Goal: Transaction & Acquisition: Purchase product/service

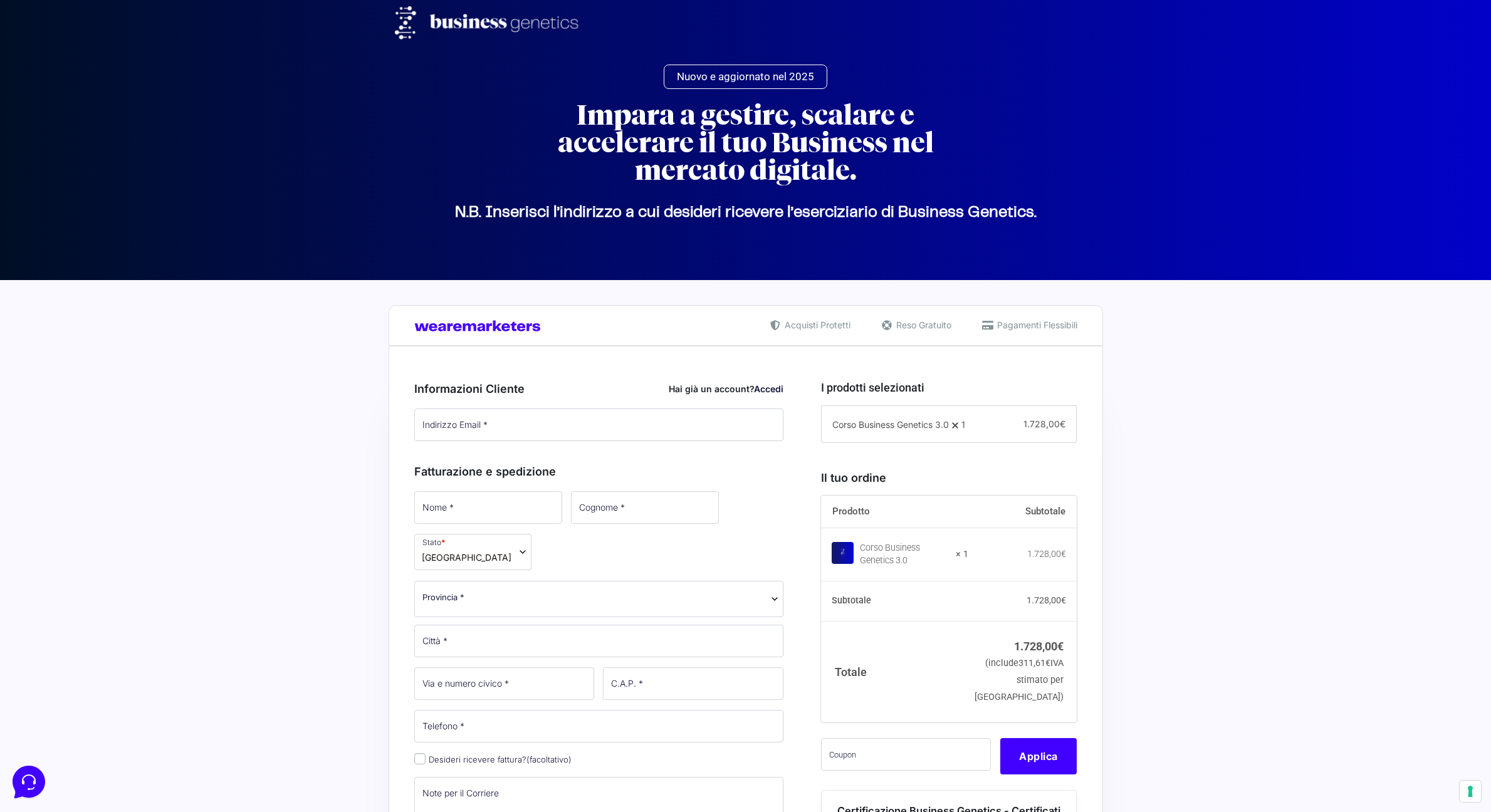
click at [776, 394] on link "Accedi" at bounding box center [769, 389] width 30 height 11
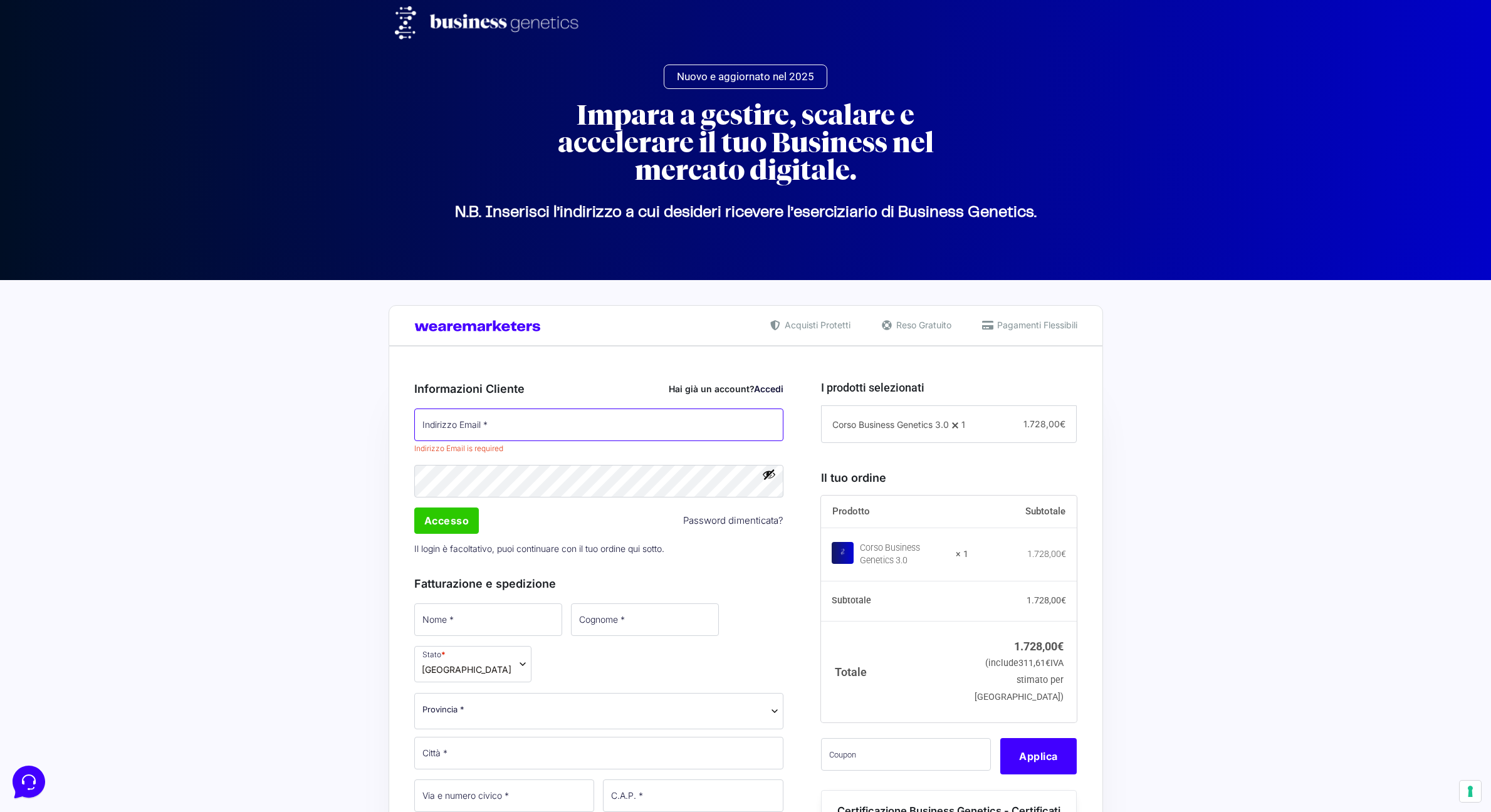
click at [556, 433] on input "Indirizzo Email *" at bounding box center [599, 425] width 370 height 32
type input "[EMAIL_ADDRESS][DOMAIN_NAME]"
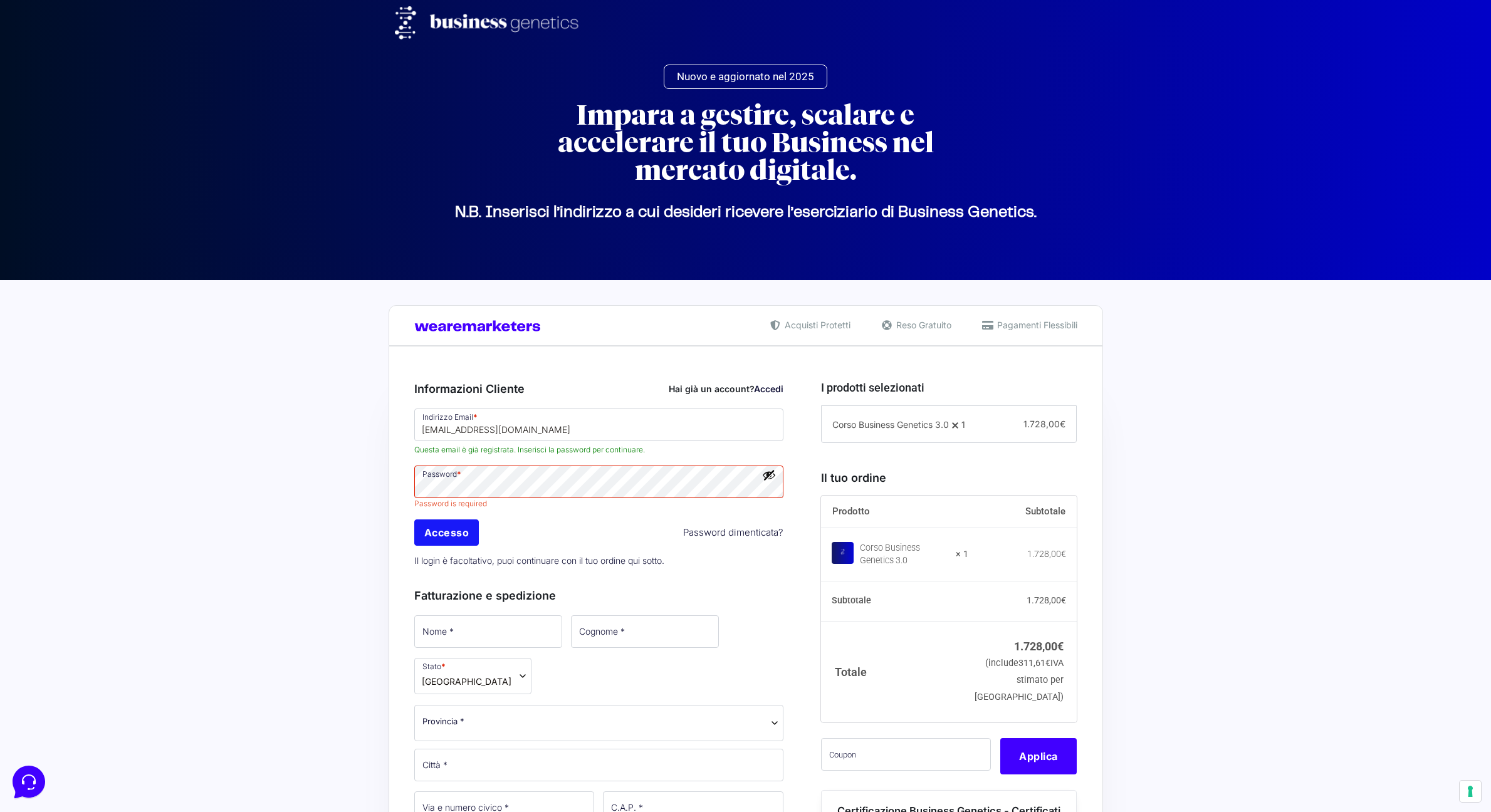
click at [453, 530] on input "Accesso" at bounding box center [446, 533] width 65 height 26
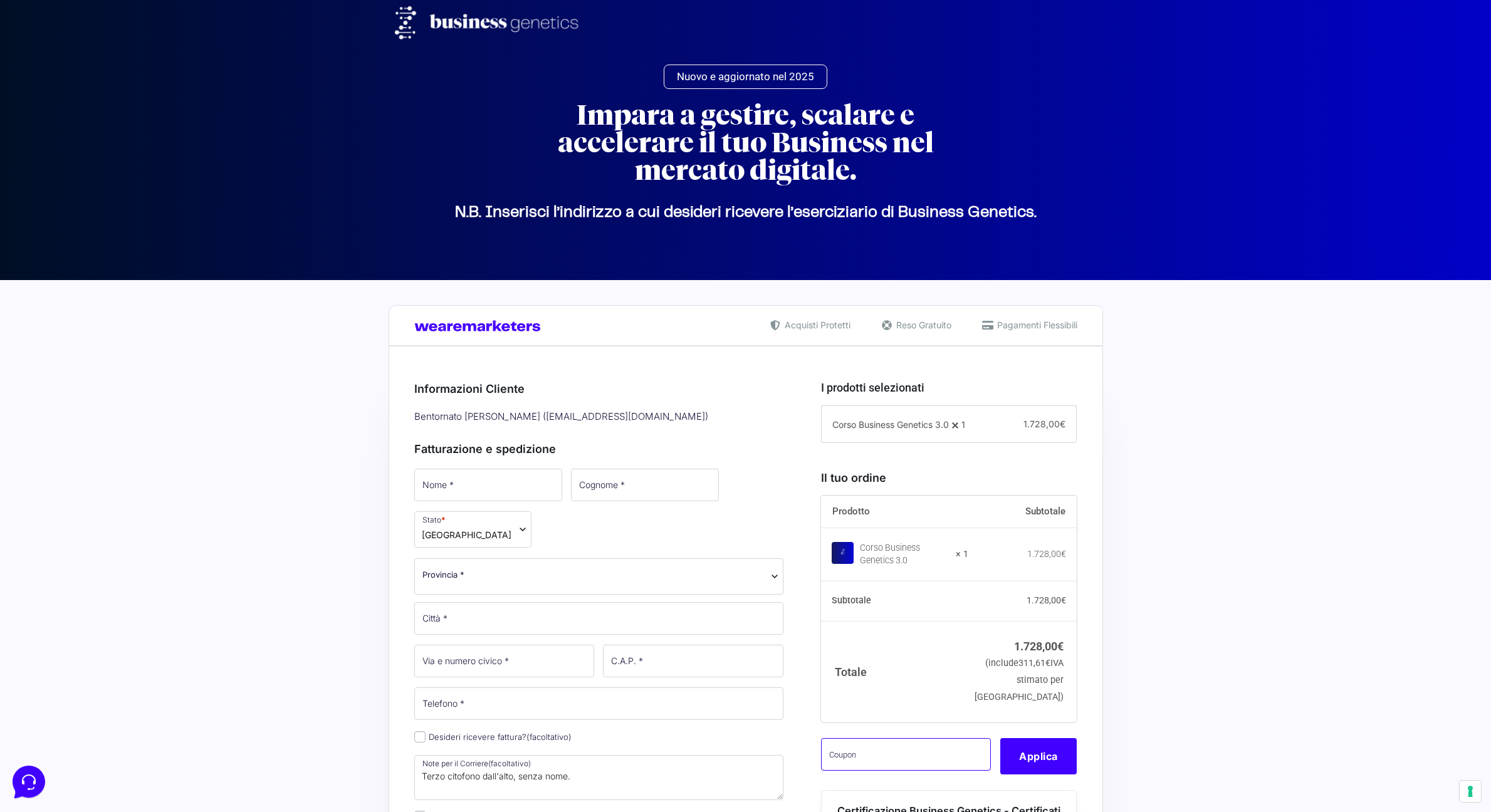
click at [870, 766] on input "text" at bounding box center [906, 755] width 170 height 32
paste input "CLIPRO200BG"
type input "CLIPRO200BG"
click at [1026, 775] on button "Applica" at bounding box center [1039, 757] width 77 height 36
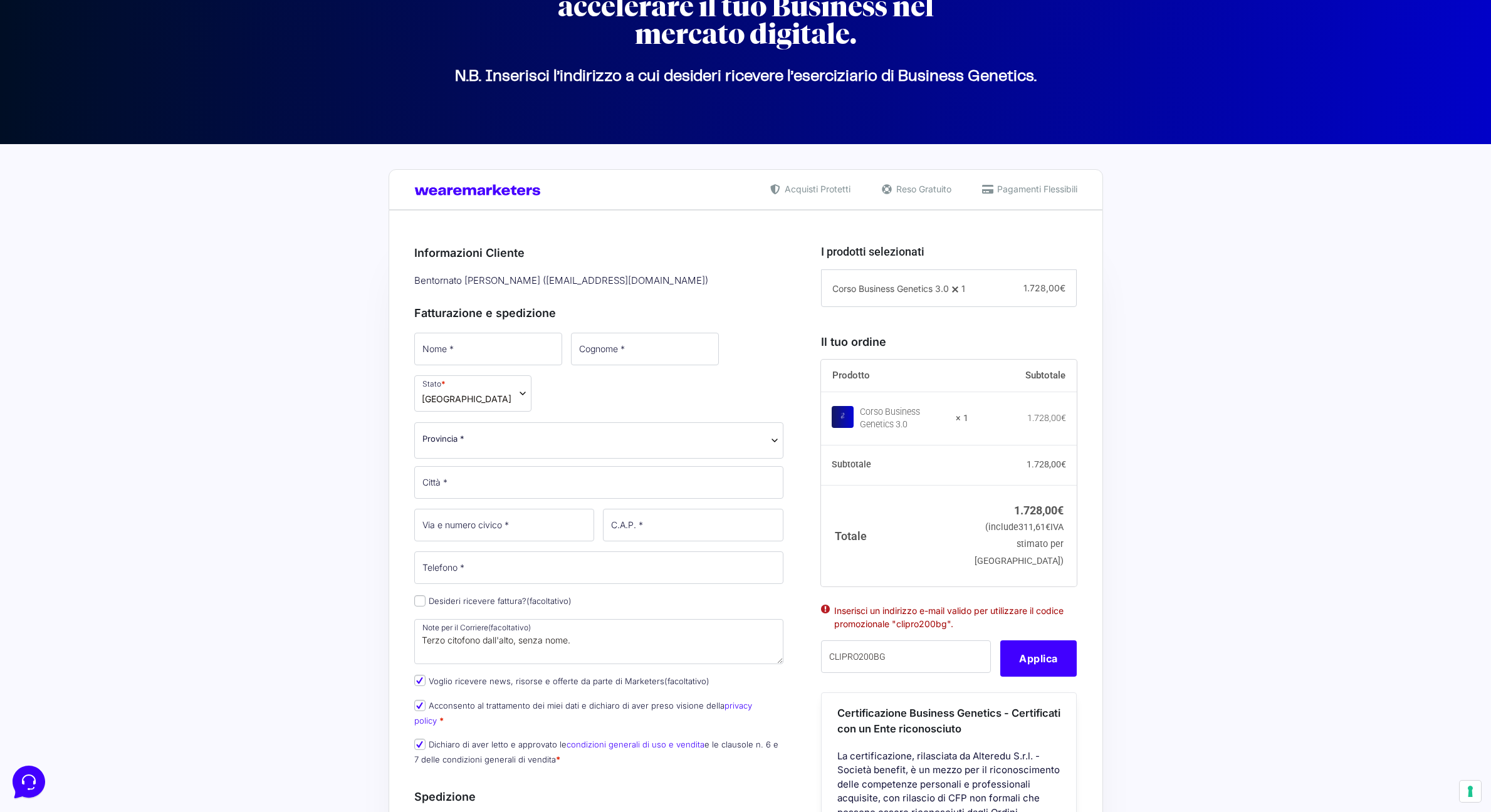
scroll to position [109, 0]
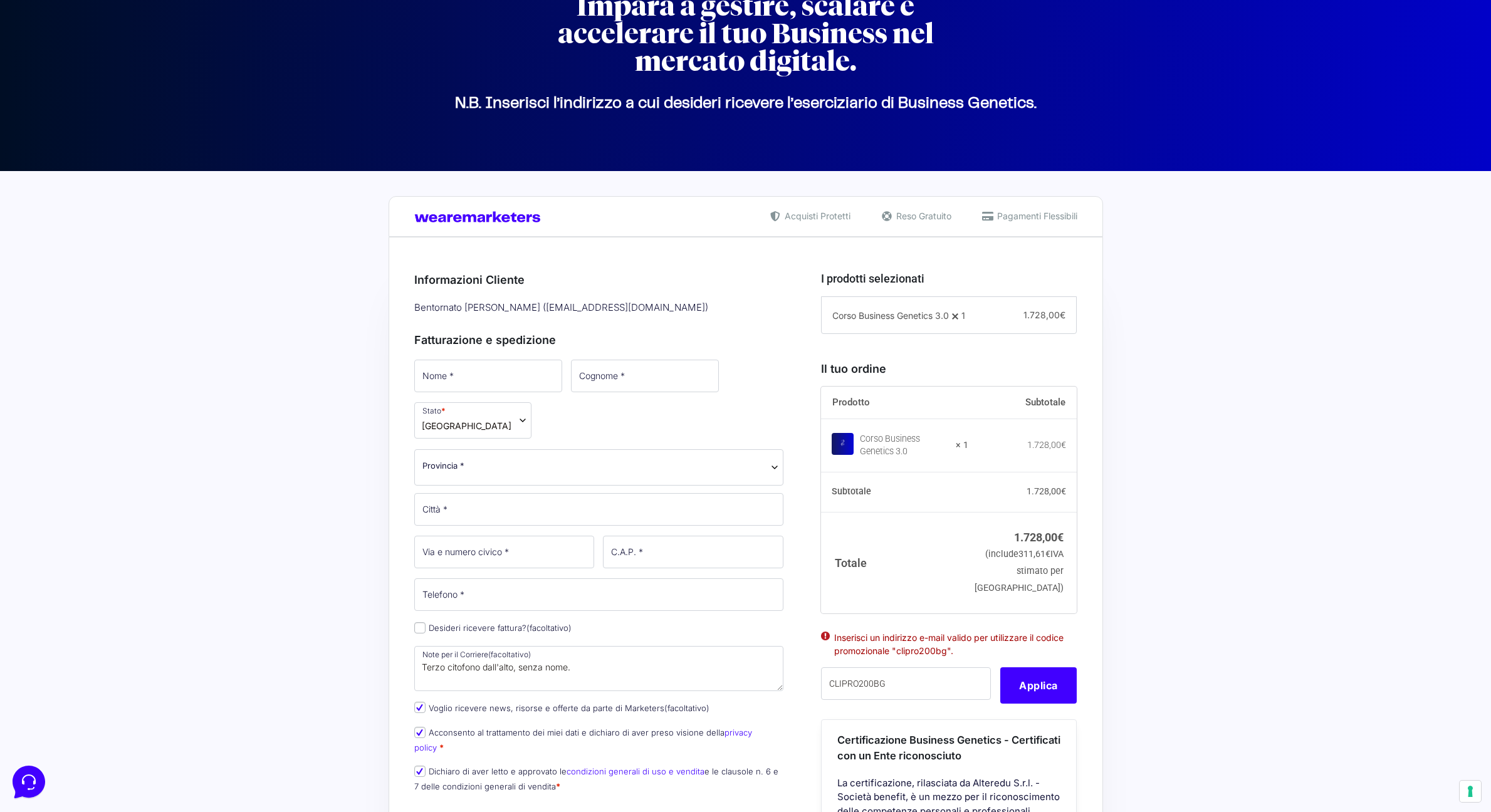
drag, startPoint x: 554, startPoint y: 309, endPoint x: 548, endPoint y: 308, distance: 6.1
click at [554, 309] on div "Bentornato Ivan Mosetti ( ivanmosetti@live.it )" at bounding box center [599, 308] width 378 height 21
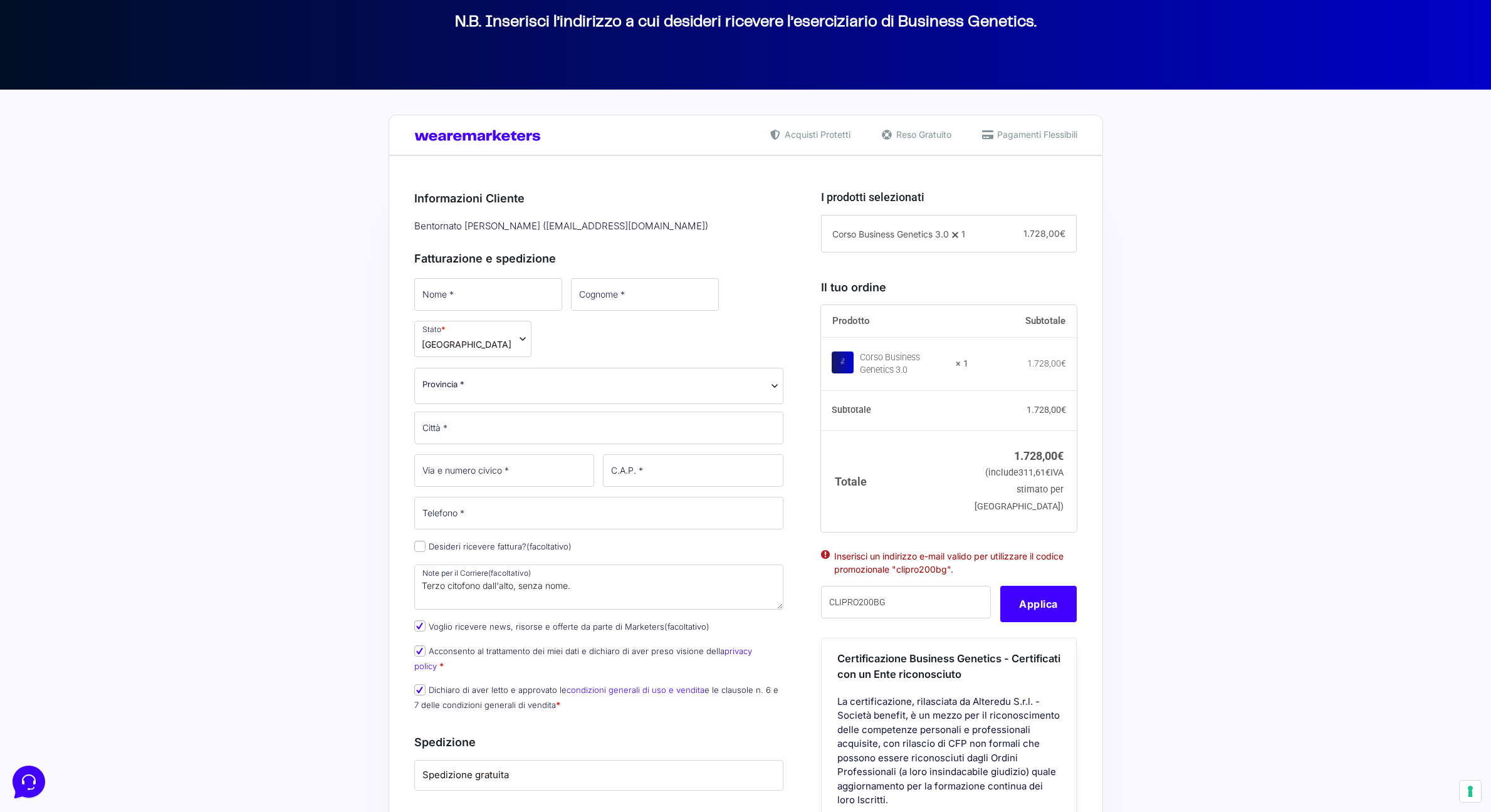
scroll to position [193, 0]
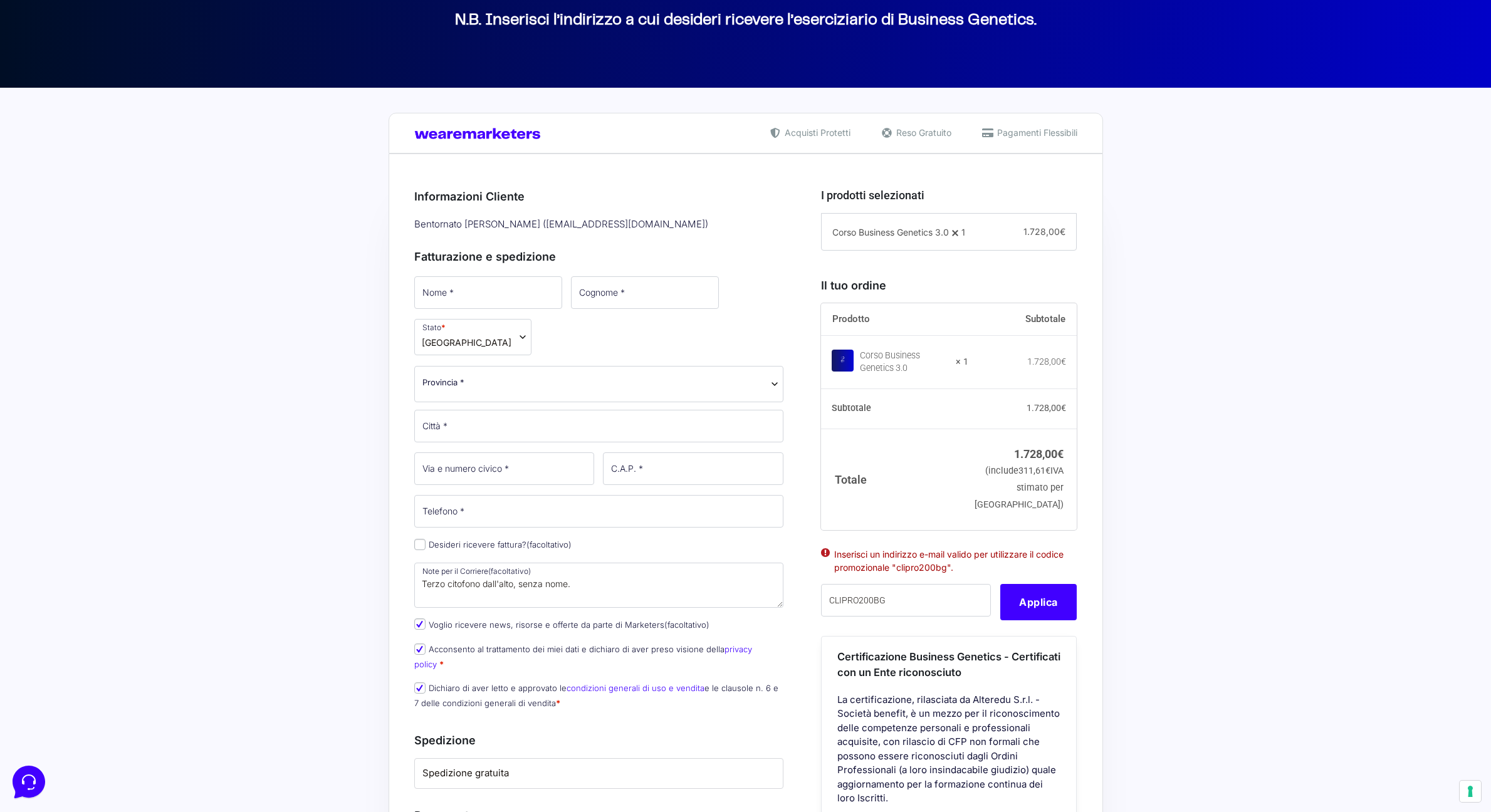
click at [484, 218] on div "Bentornato Ivan Mosetti ( ivanmosetti@live.it )" at bounding box center [599, 224] width 378 height 21
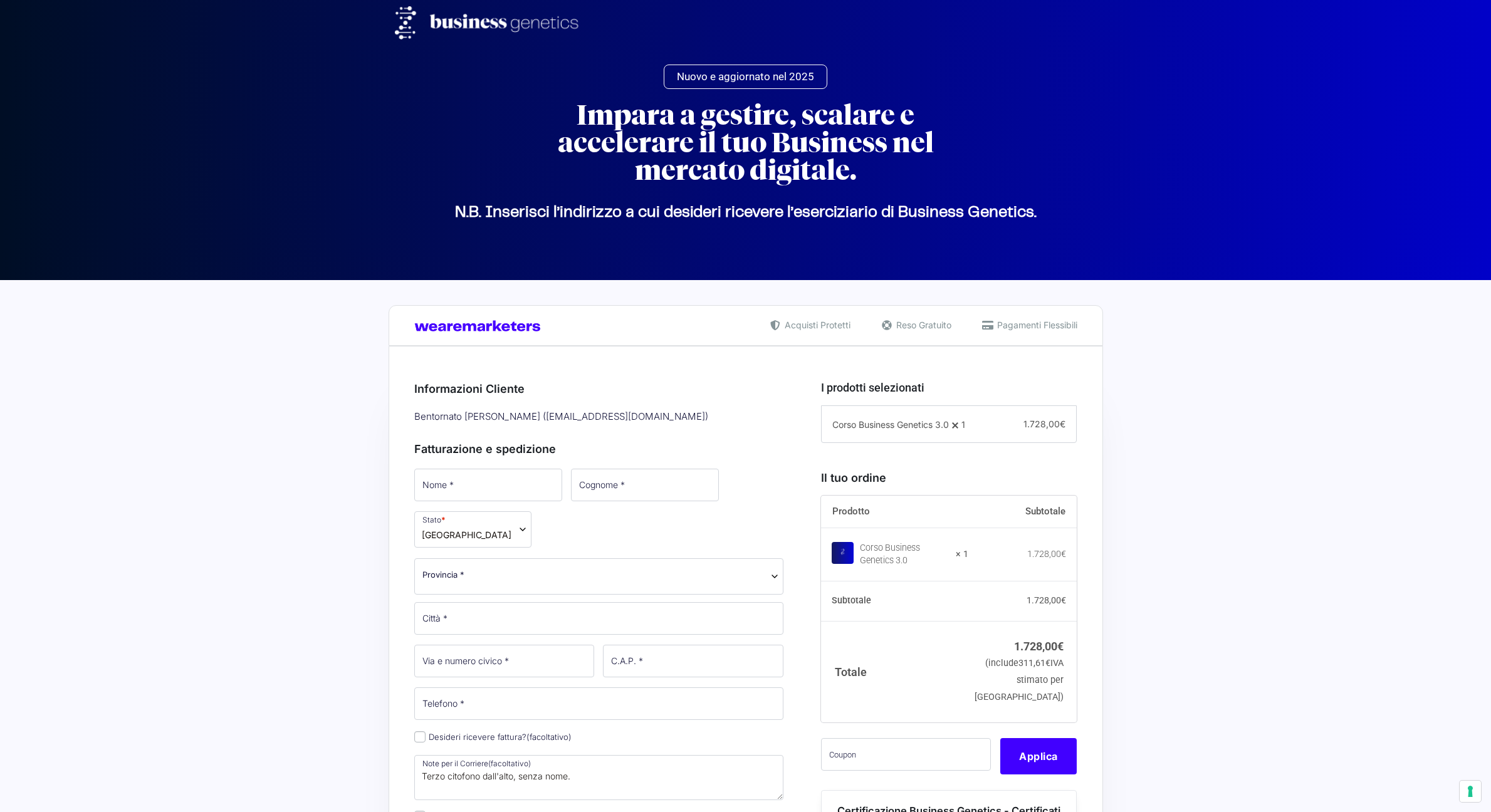
click at [565, 407] on div "Bentornato Ivan Mosetti ( ivanmosetti@live.it )" at bounding box center [599, 417] width 378 height 21
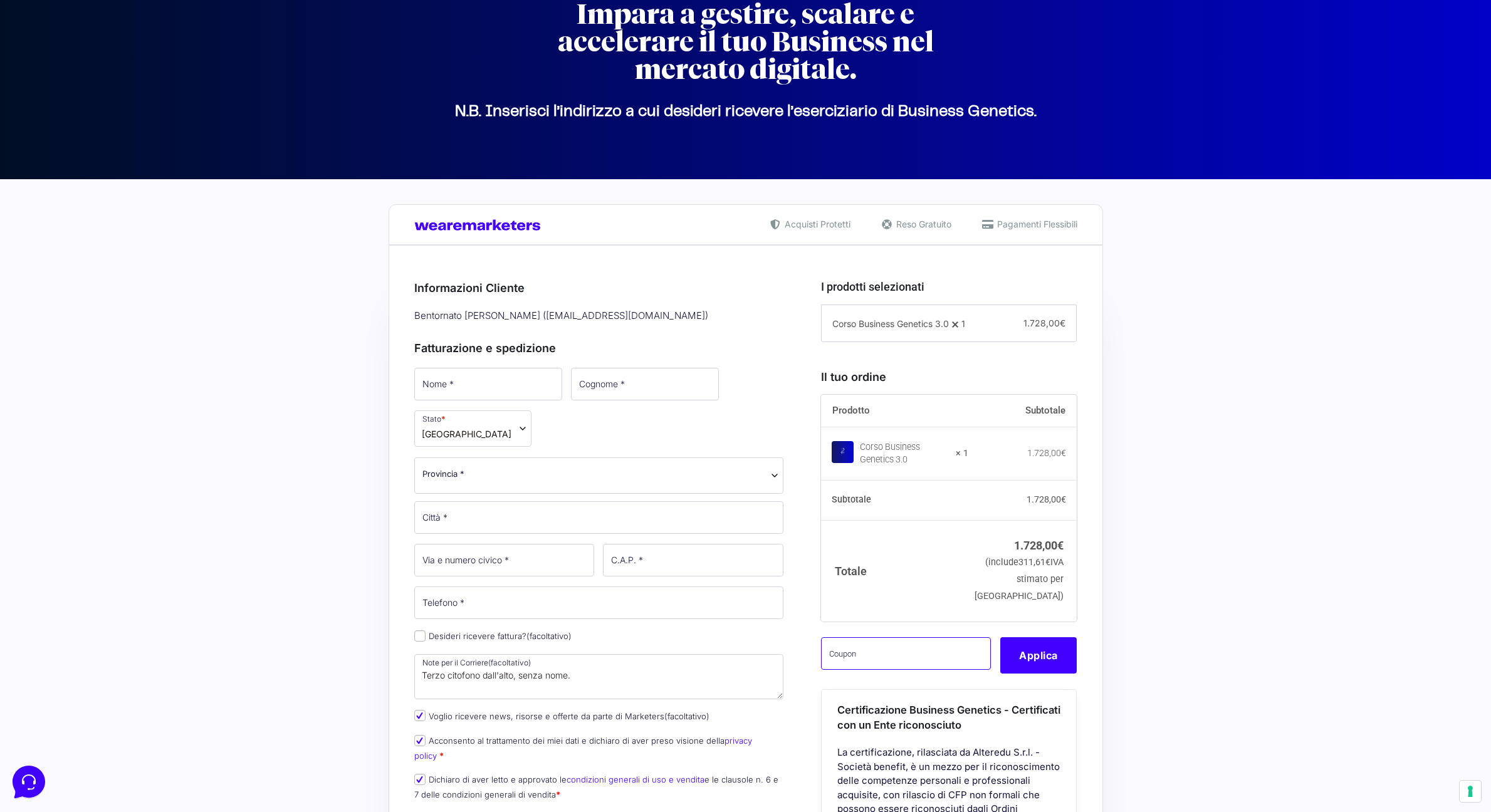
click at [927, 668] on input "text" at bounding box center [906, 654] width 170 height 32
paste input "https://community.wearemarketers.net/c/ring-the-bell/"
type input "https://community.wearemarketers.net/c/ring-the-bell/"
click at [1099, 684] on div "Riepilogo Ordine 1.728,00 € Prodotto Subtotale Corso Business Genetics 3.0 × 1 …" at bounding box center [746, 766] width 715 height 1042
click at [958, 670] on input "https://community.wearemarketers.net/c/ring-the-bell/" at bounding box center [906, 654] width 170 height 32
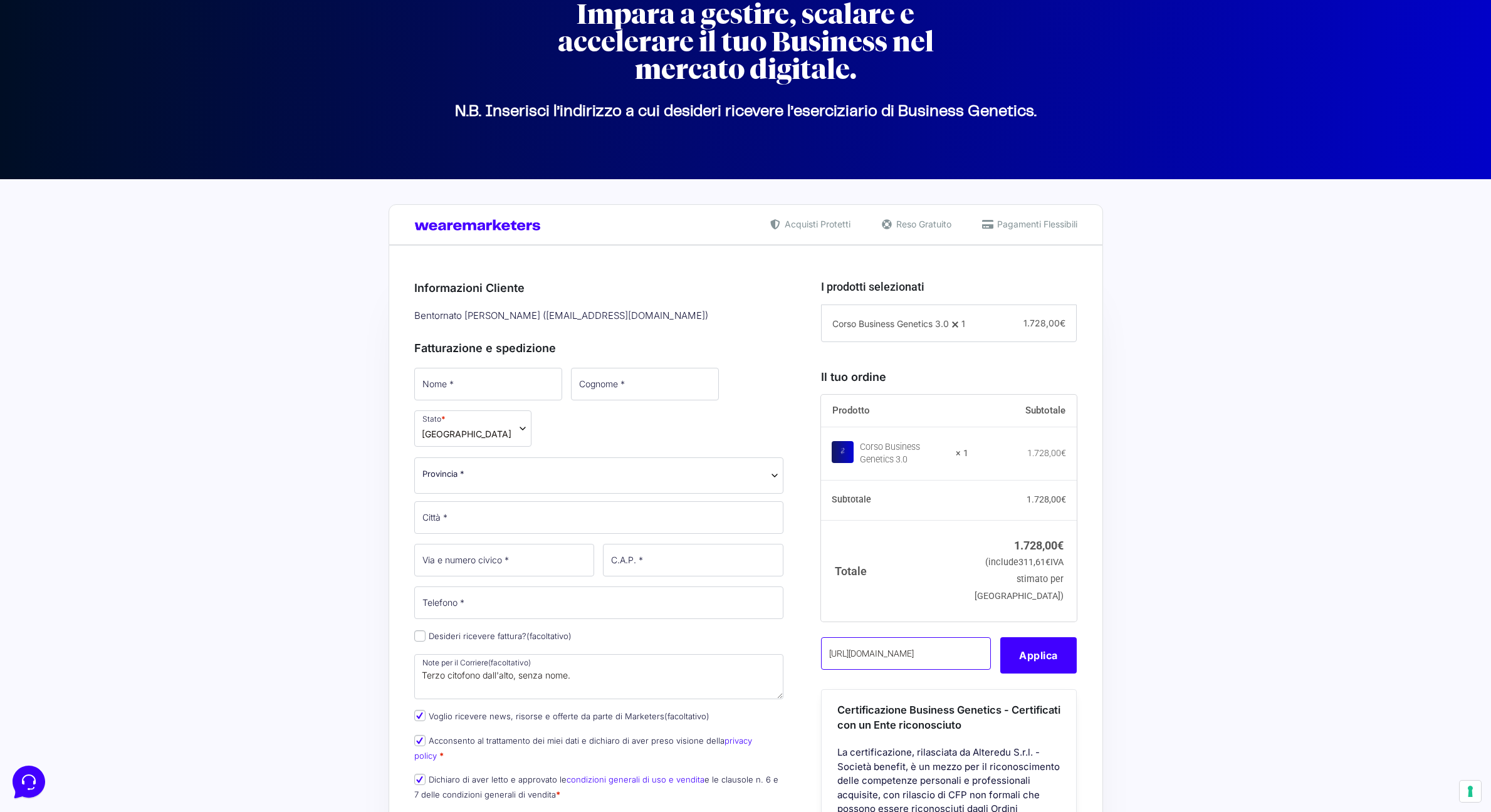
click at [958, 670] on input "https://community.wearemarketers.net/c/ring-the-bell/" at bounding box center [906, 654] width 170 height 32
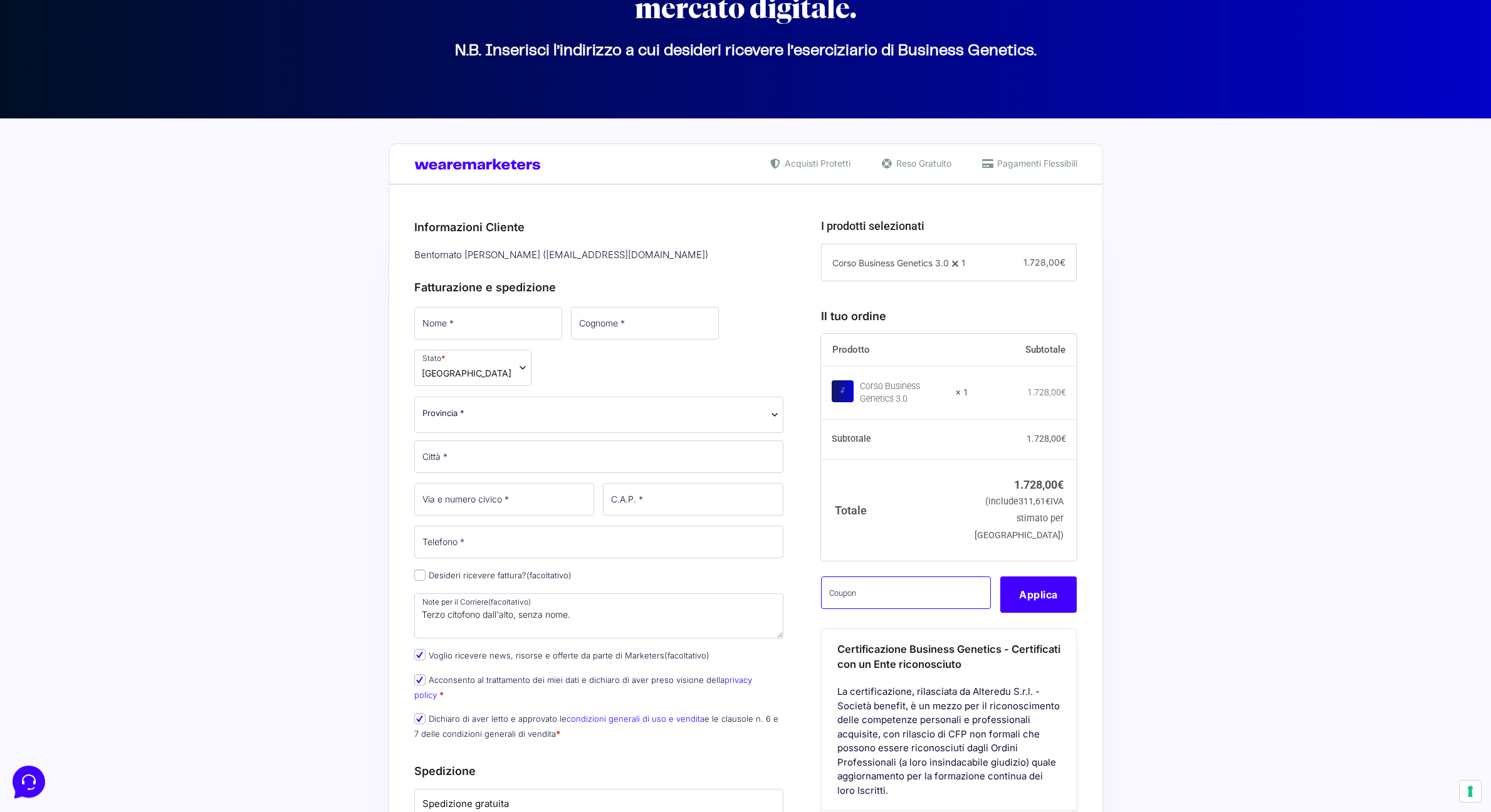
scroll to position [174, 0]
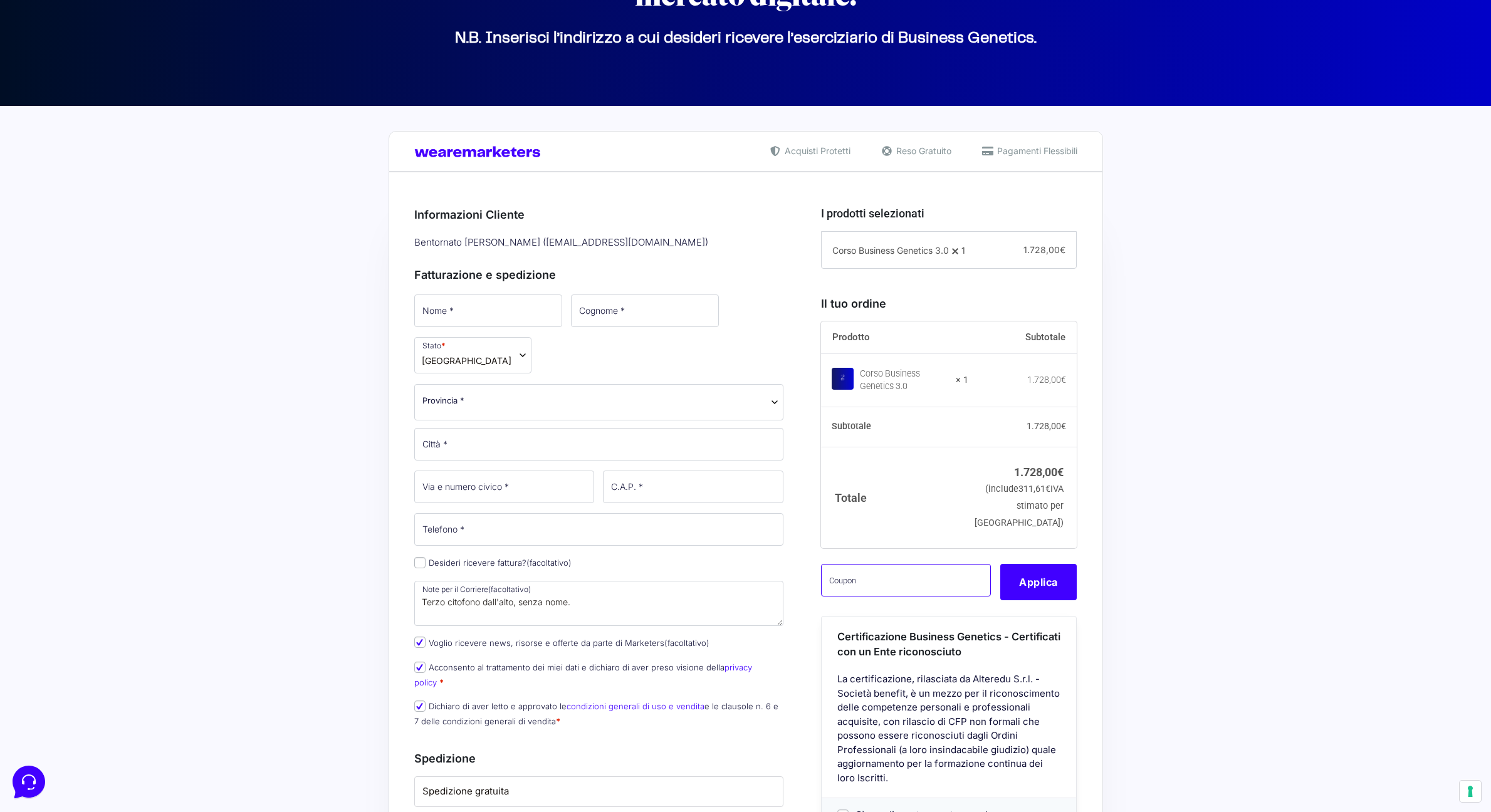
click at [857, 597] on input "text" at bounding box center [906, 580] width 170 height 32
paste input "CLIPRO200BG"
type input "CLIPRO200BG"
click at [1024, 599] on button "Applica" at bounding box center [1039, 582] width 77 height 36
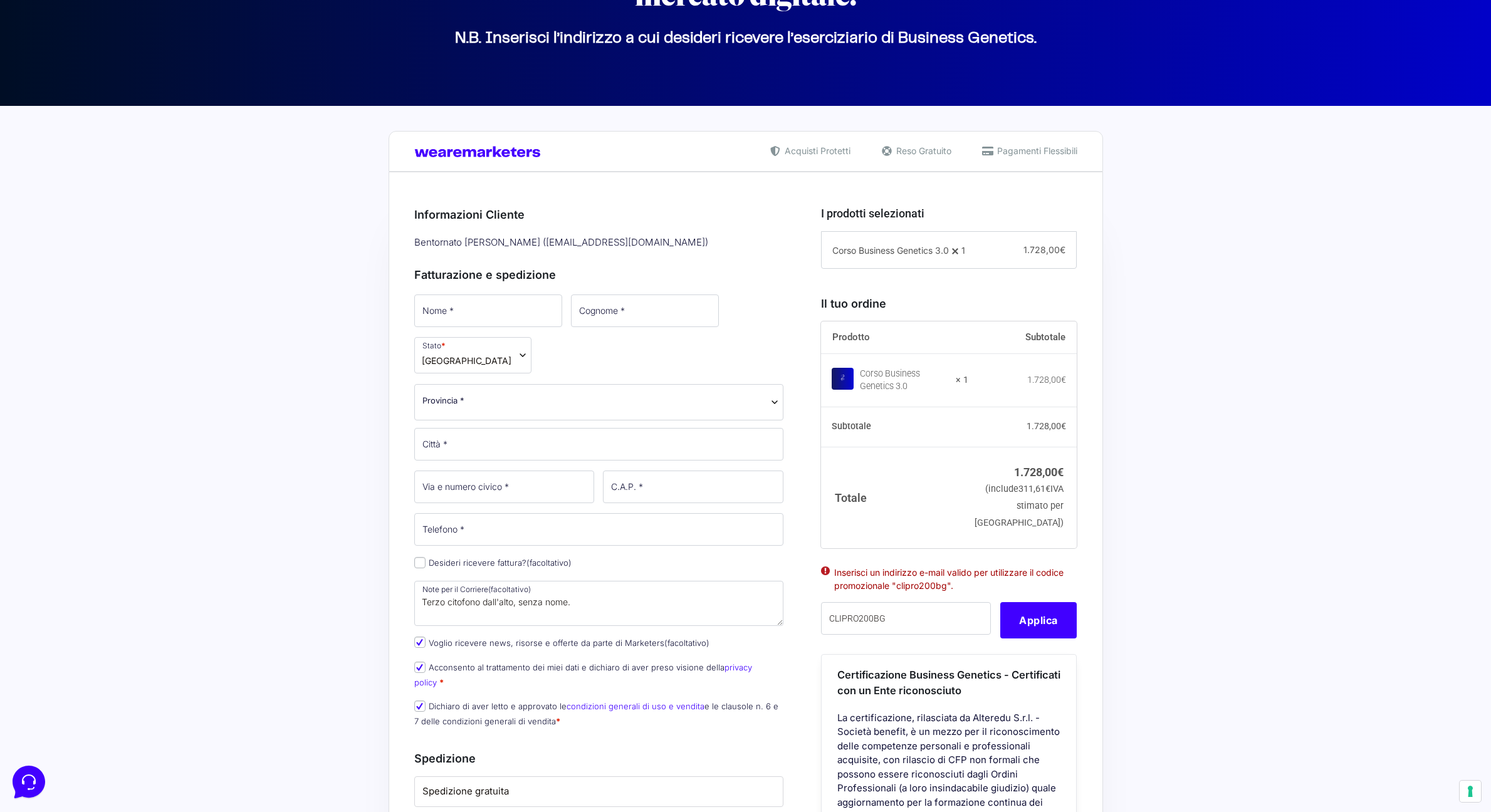
click at [617, 255] on div "Fatturazione e spedizione Nome * Cognome * Stato * Seleziona un paese / una reg…" at bounding box center [599, 494] width 370 height 484
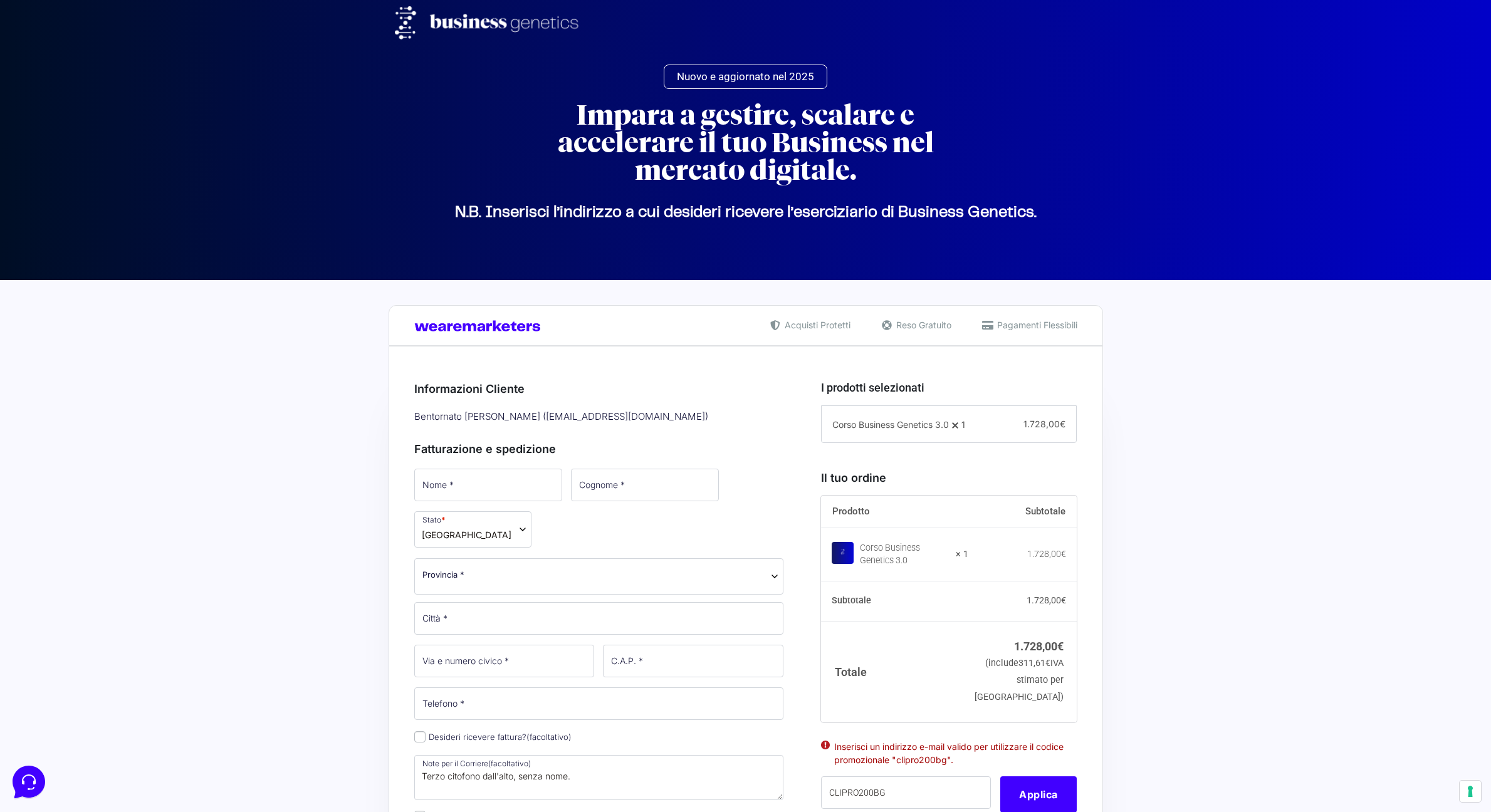
scroll to position [0, 0]
click at [30, 771] on icon at bounding box center [28, 781] width 32 height 32
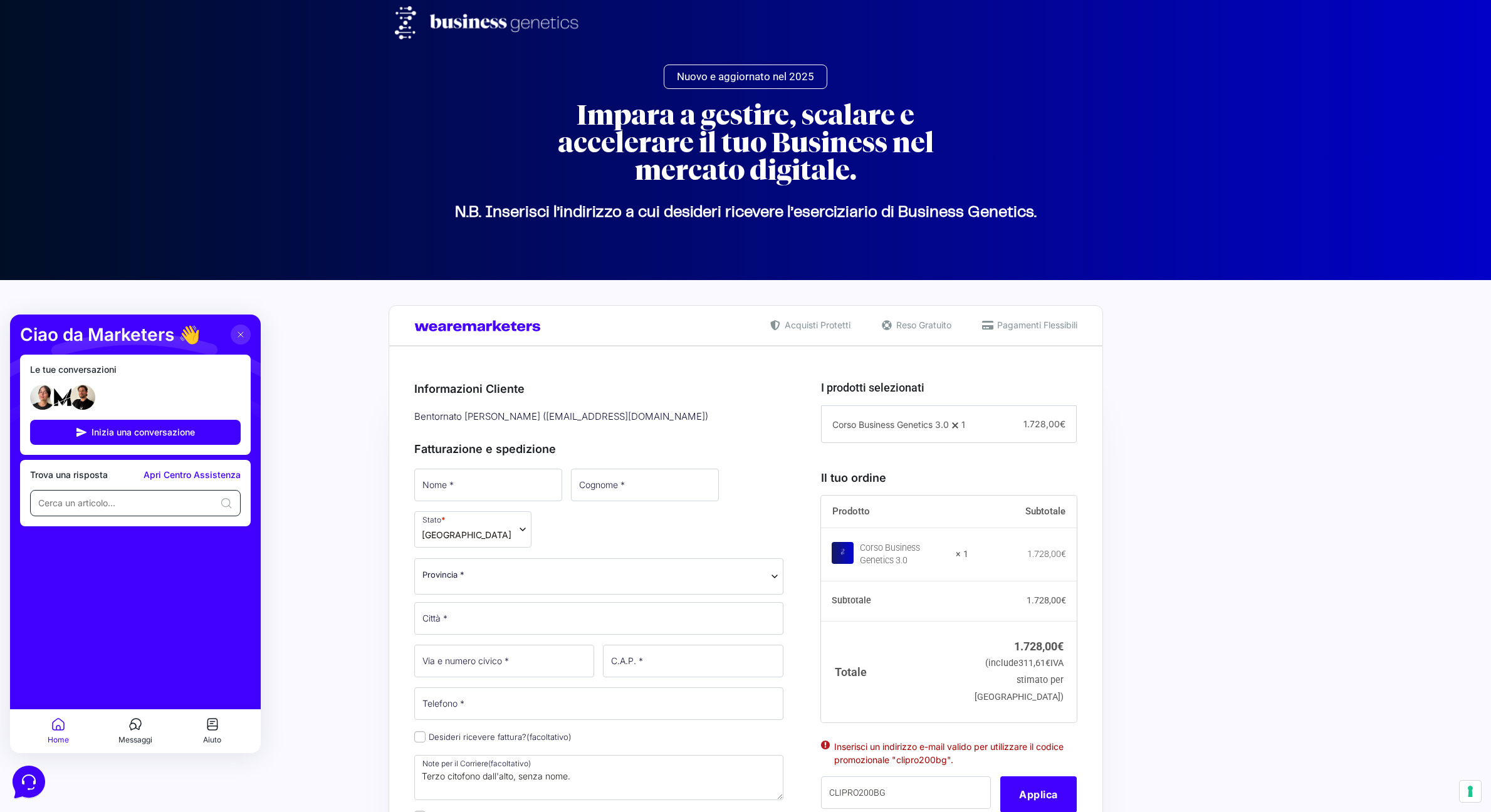
click at [95, 507] on input at bounding box center [127, 503] width 176 height 13
click at [110, 428] on span "Inizia una conversazione" at bounding box center [143, 432] width 104 height 10
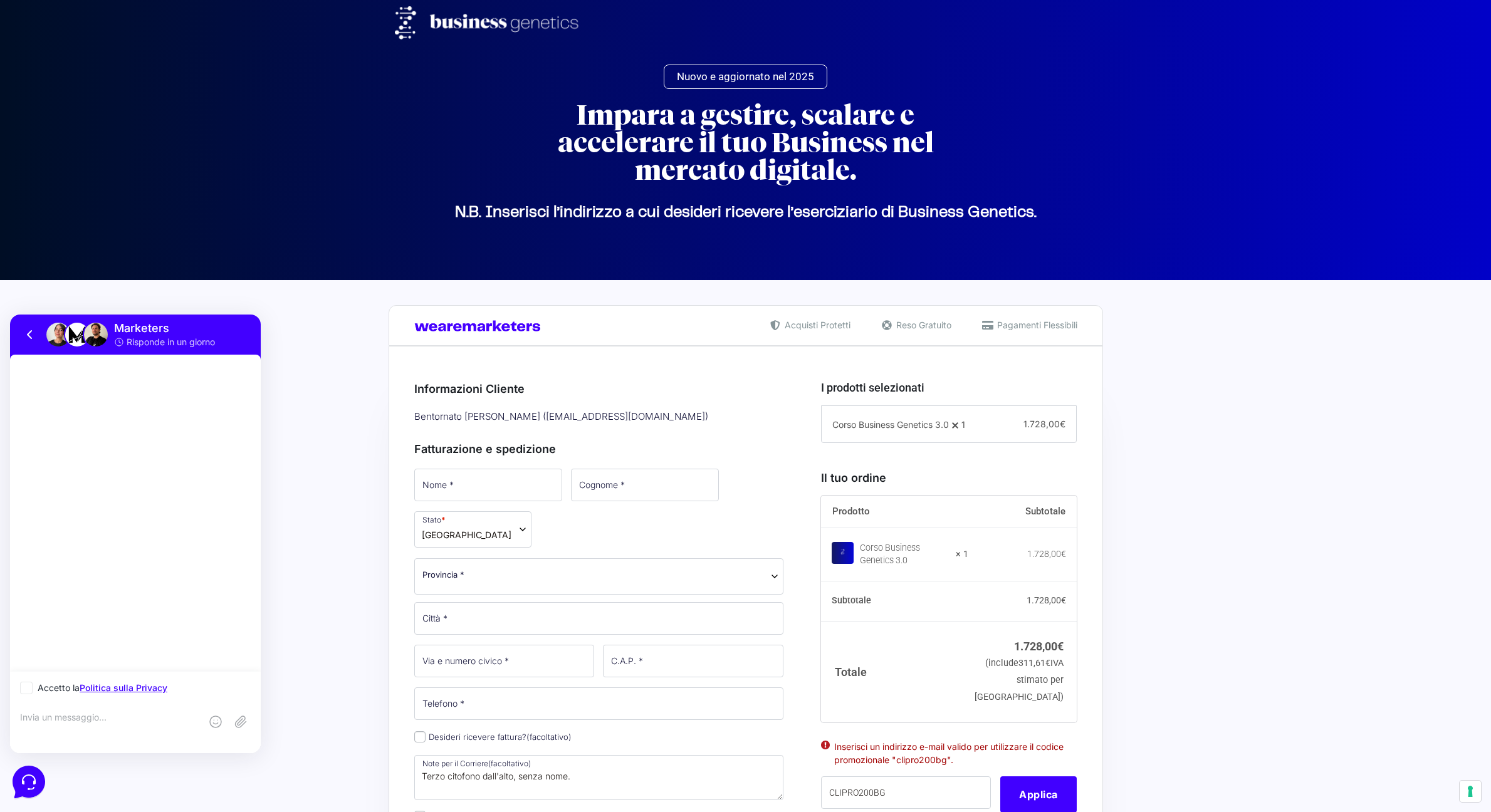
click at [28, 689] on icon at bounding box center [26, 687] width 7 height 7
click at [28, 689] on input "Accetto la Politica sulla Privacy" at bounding box center [24, 688] width 8 height 8
checkbox input "true"
click at [81, 729] on textarea at bounding box center [110, 729] width 180 height 34
type textarea "Ciao salve, sono entrato con il mio account lo stesso di marketers pro ma il co…"
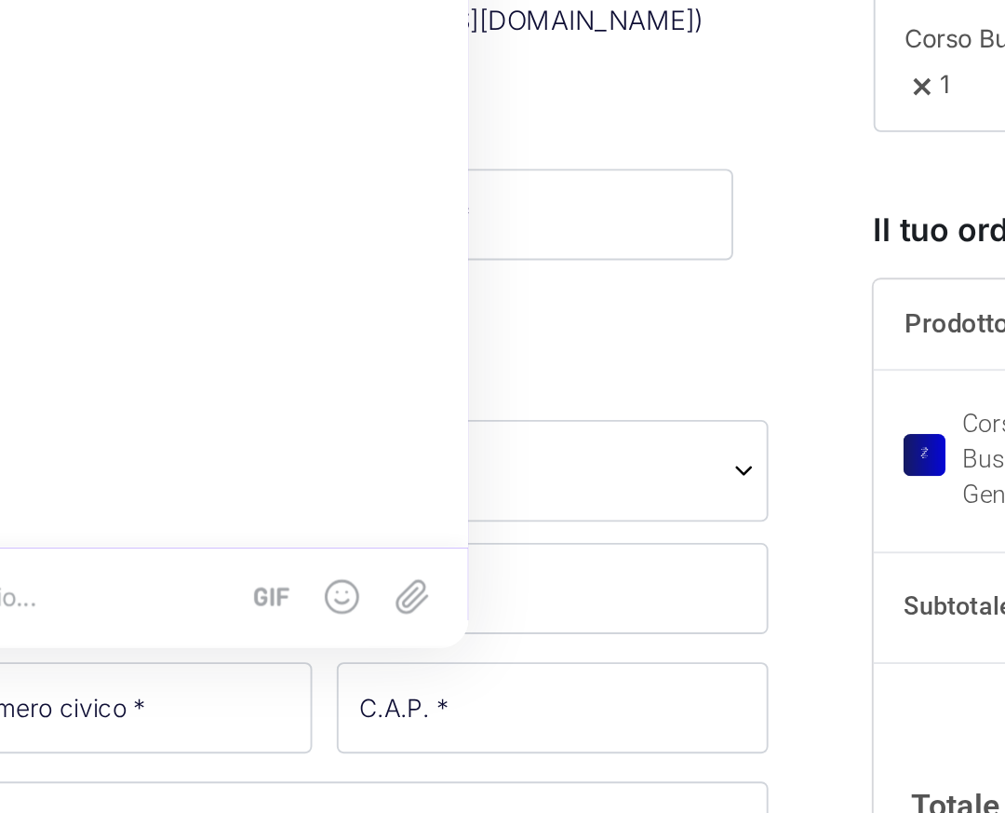
scroll to position [554, 0]
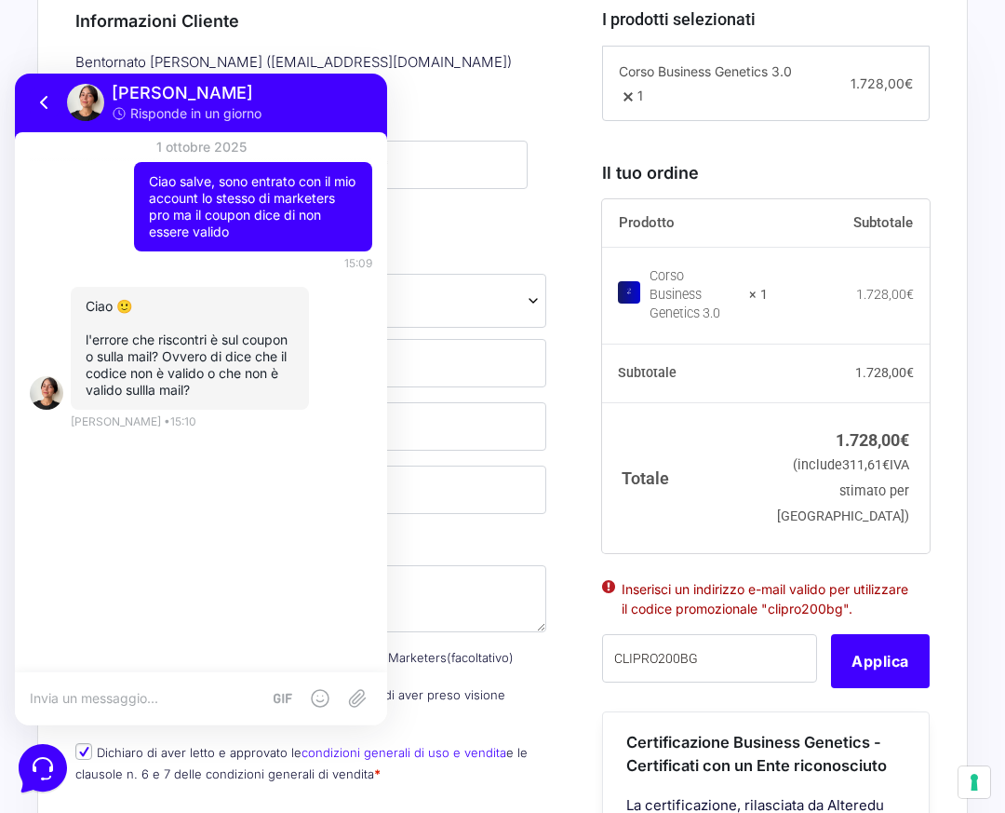
click at [712, 596] on li "Inserisci un indirizzo e-mail valido per utilizzare il codice promozionale "cli…" at bounding box center [766, 598] width 289 height 39
click at [639, 592] on li "Inserisci un indirizzo e-mail valido per utilizzare il codice promozionale "cli…" at bounding box center [766, 598] width 289 height 39
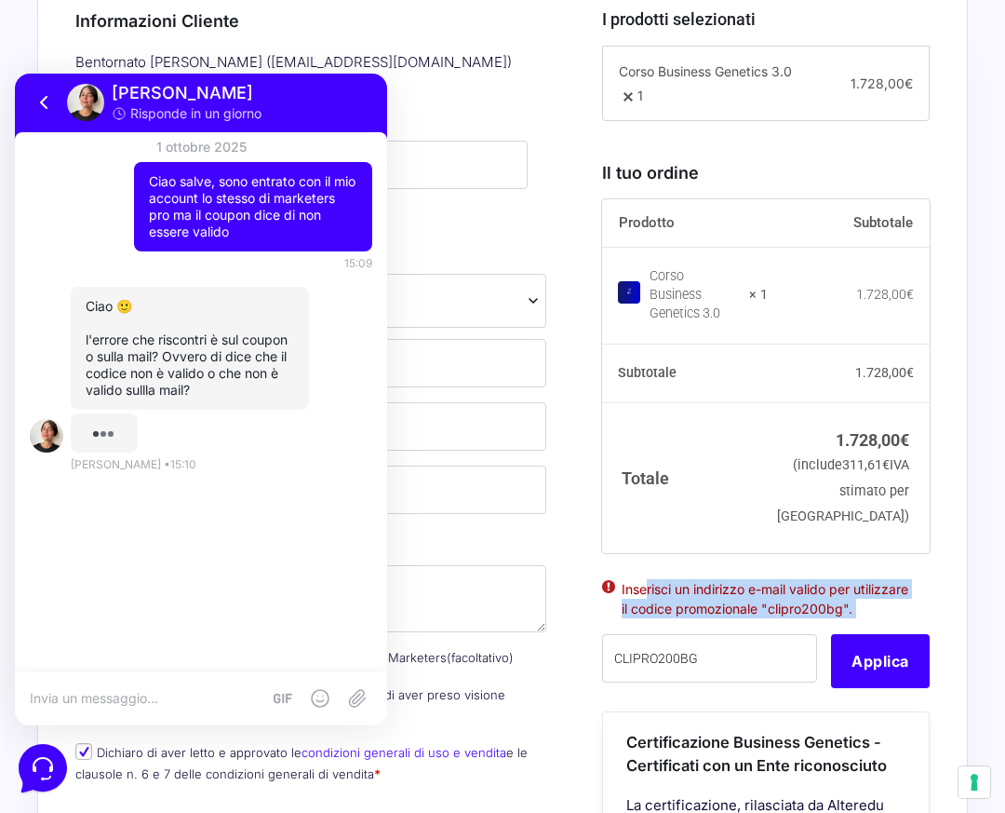
drag, startPoint x: 639, startPoint y: 592, endPoint x: 716, endPoint y: 626, distance: 84.6
click at [716, 618] on li "Inserisci un indirizzo e-mail valido per utilizzare il codice promozionale "cli…" at bounding box center [766, 598] width 289 height 39
copy div "Inserisci un indirizzo e-mail valido per utilizzare il codice promozionale "cli…"
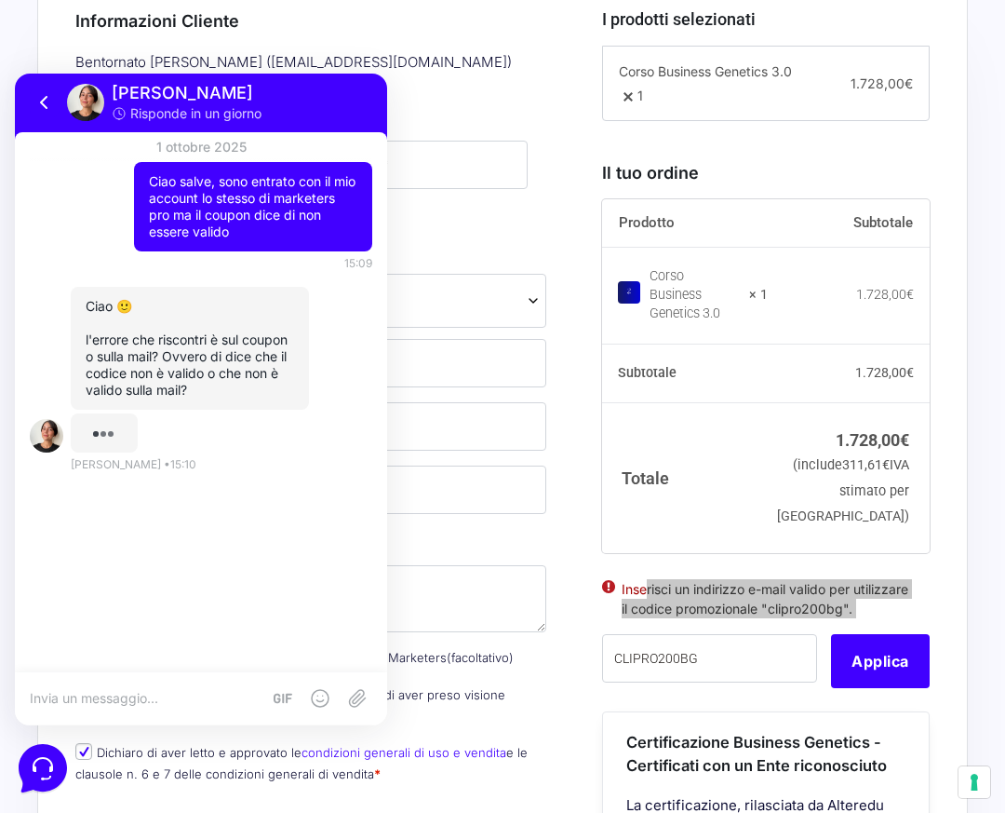
click at [106, 555] on div "1 ottobre 2025 Ciao salve, sono entrato con il mio account lo stesso di markete…" at bounding box center [201, 402] width 372 height 540
click at [101, 696] on textarea at bounding box center [145, 698] width 231 height 17
paste textarea "Inserisci un indirizzo e-mail valido per utilizzare il codice promozionale "cli…"
type textarea "mi dice: Inserisci un indirizzo e-mail valido per utilizzare il codice promozio…"
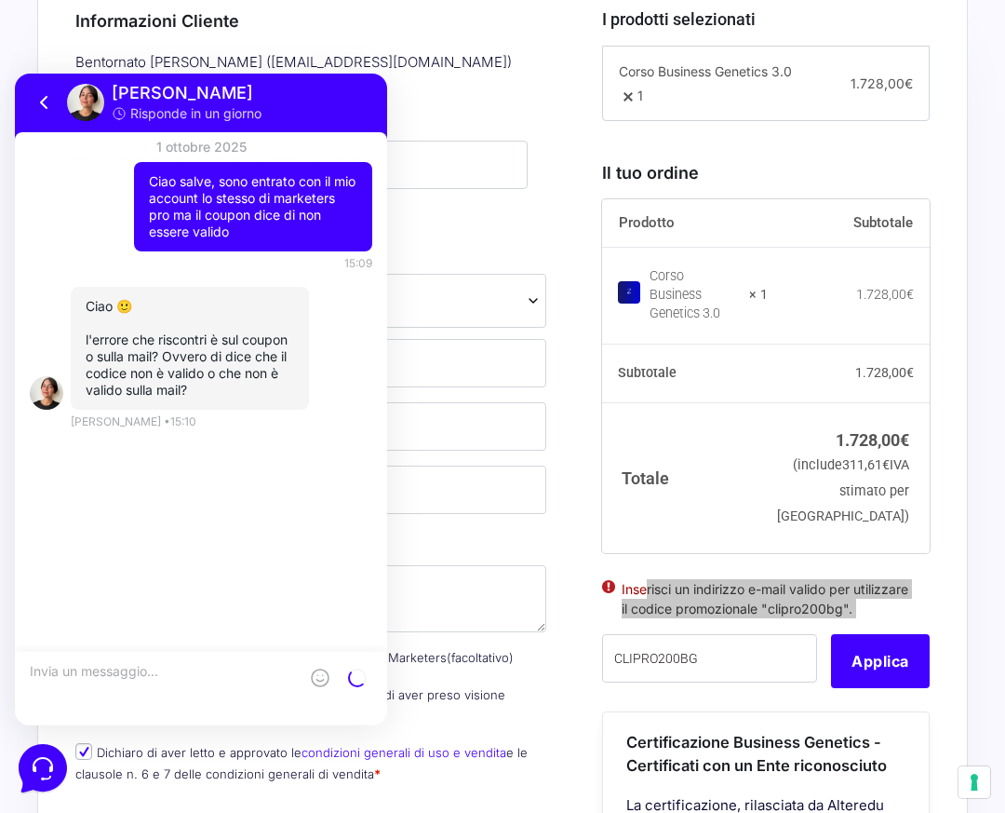
scroll to position [0, 0]
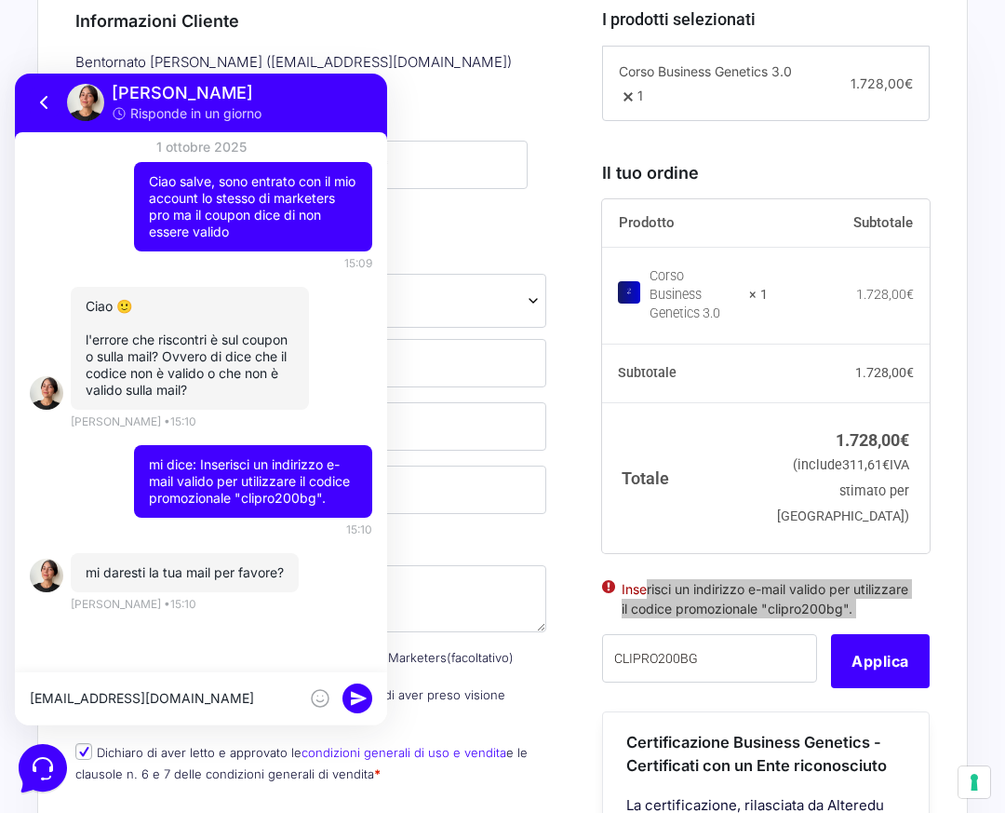
type textarea "[EMAIL_ADDRESS][DOMAIN_NAME]"
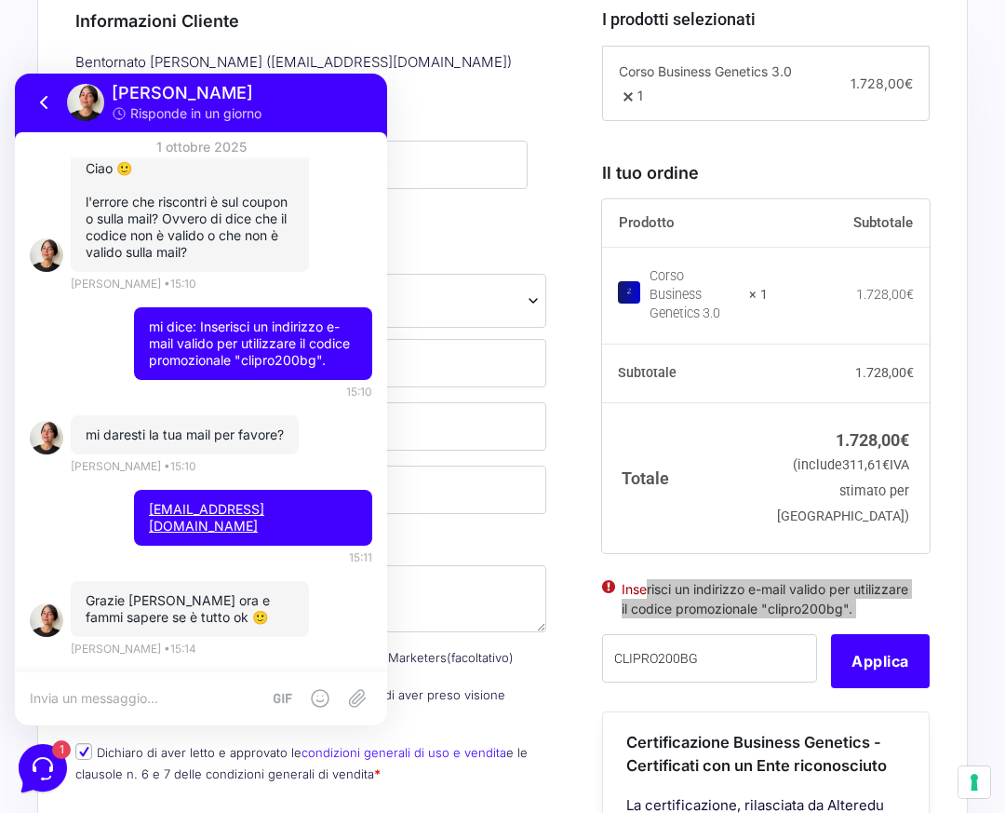
scroll to position [121, 0]
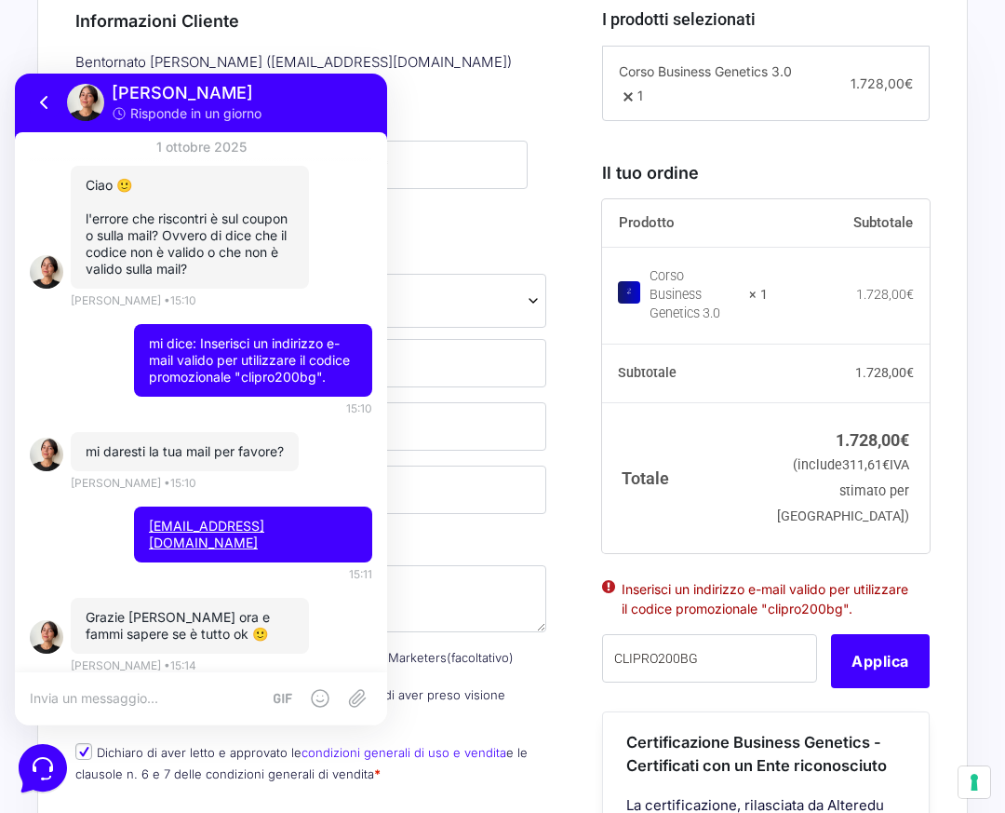
click at [499, 457] on div "Nome * Cognome * Stato * Seleziona un paese / una regione… Afghanistan Albania …" at bounding box center [311, 467] width 484 height 659
click at [861, 675] on button "Applica" at bounding box center [880, 661] width 99 height 54
click at [866, 678] on button "Applica" at bounding box center [880, 661] width 99 height 54
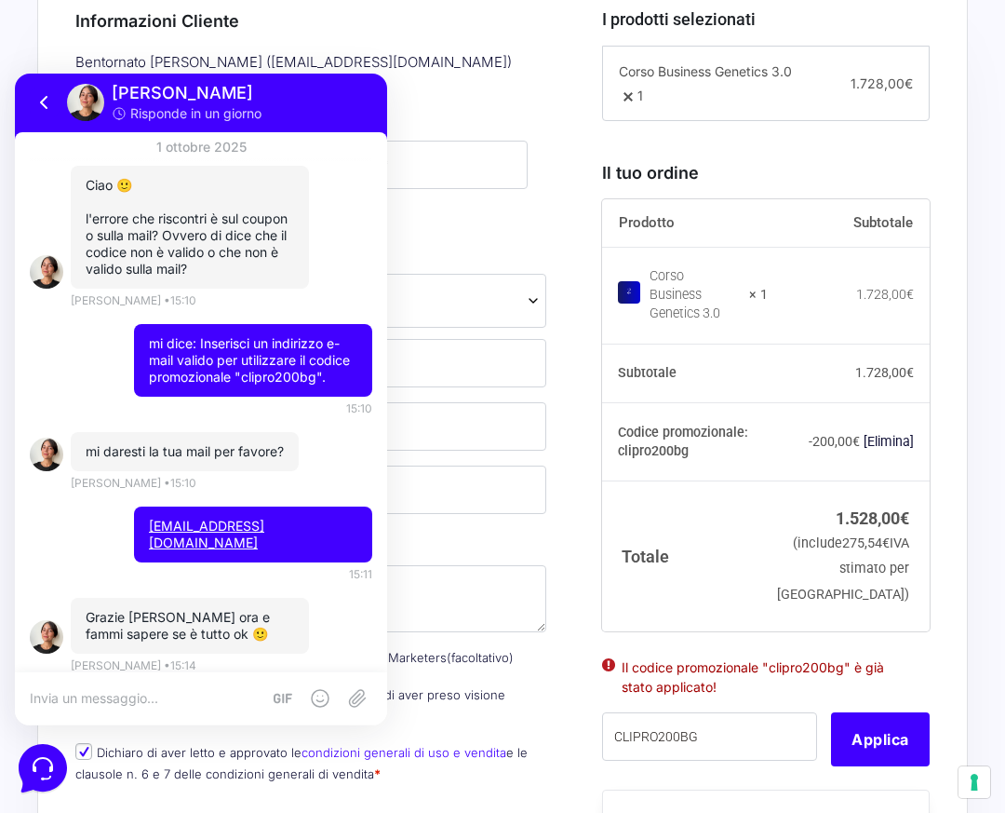
click at [202, 680] on div at bounding box center [201, 698] width 372 height 52
click at [152, 696] on textarea at bounding box center [145, 698] width 231 height 17
type textarea "Perfetto grazie mille"
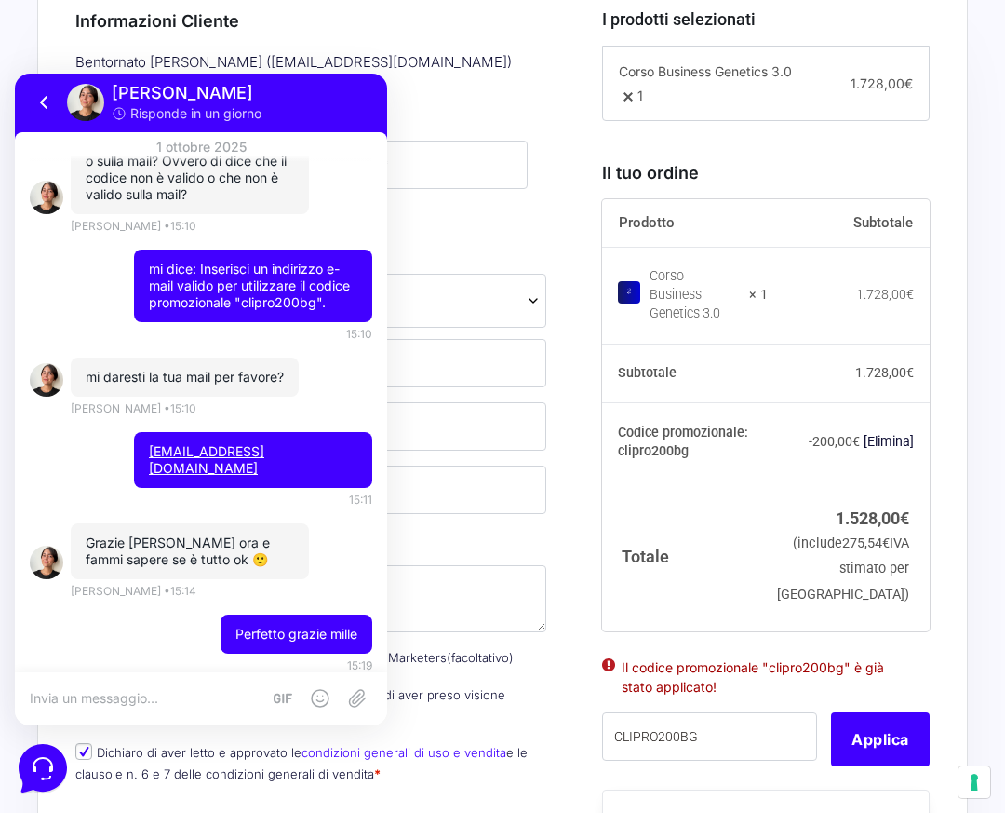
click at [406, 219] on div "Nome * Cognome * Stato * Seleziona un paese / una regione… Afghanistan Albania …" at bounding box center [311, 467] width 484 height 659
click at [41, 102] on icon at bounding box center [44, 102] width 6 height 11
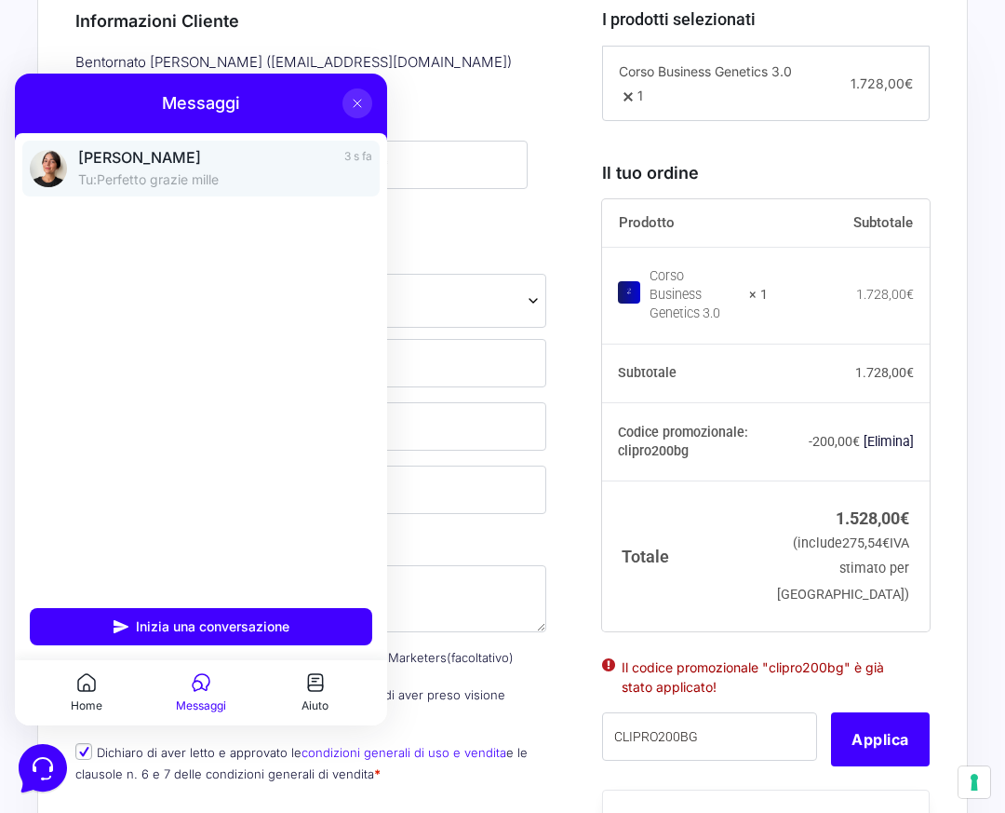
click at [181, 187] on p "Tu: Perfetto grazie mille" at bounding box center [205, 179] width 255 height 19
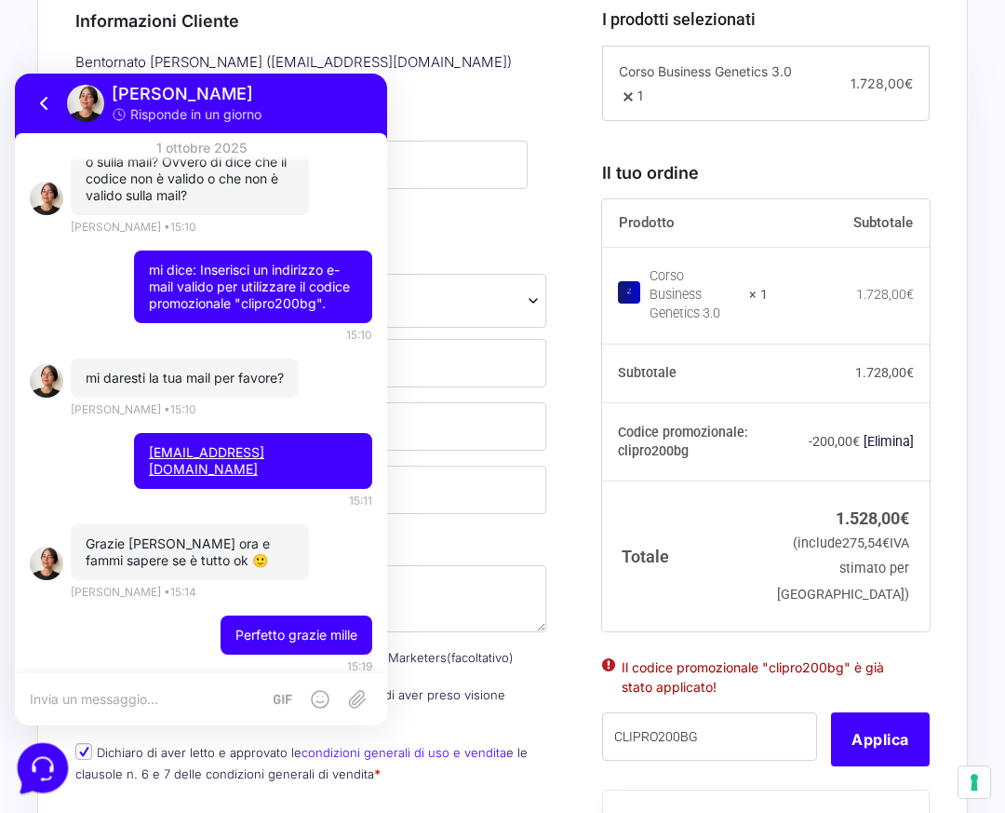
click at [54, 773] on icon at bounding box center [41, 766] width 48 height 48
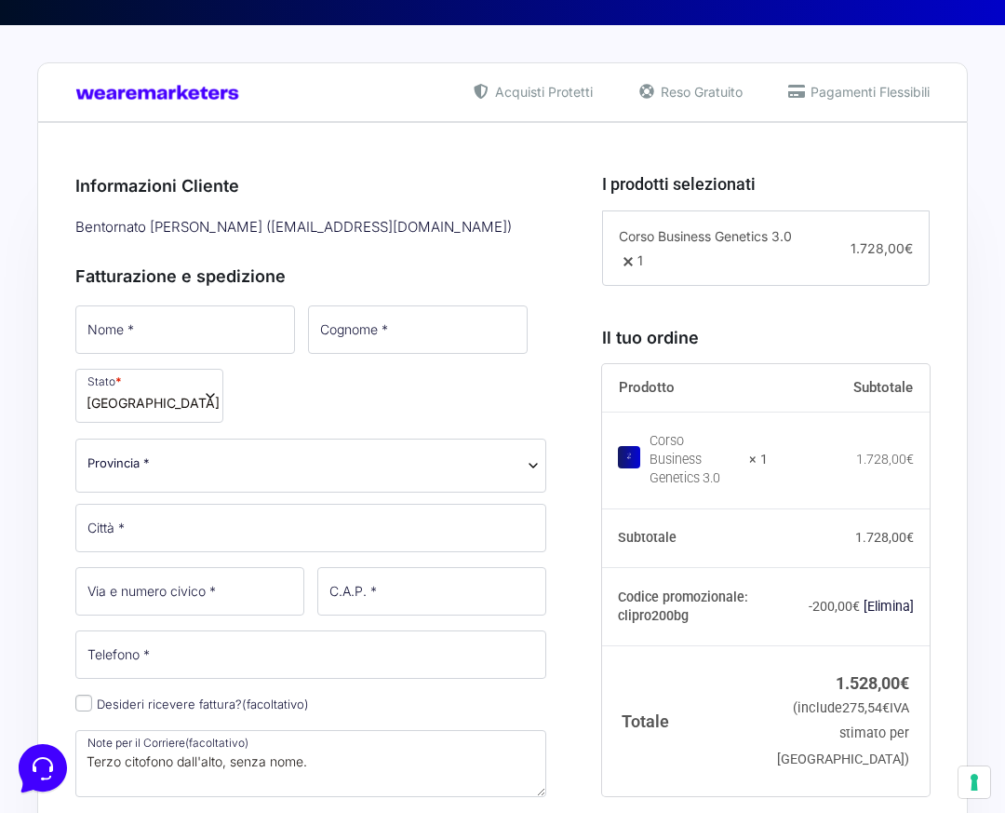
scroll to position [396, 0]
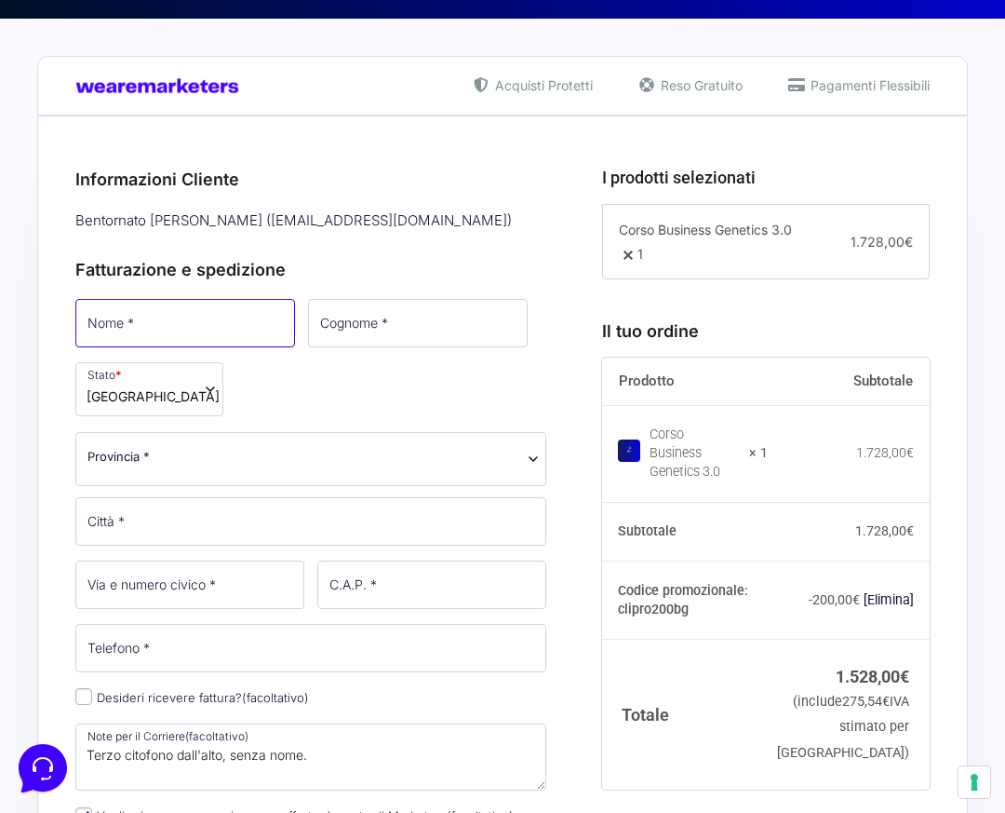
click at [272, 321] on input "Nome *" at bounding box center [185, 323] width 220 height 48
type input "[PERSON_NAME]"
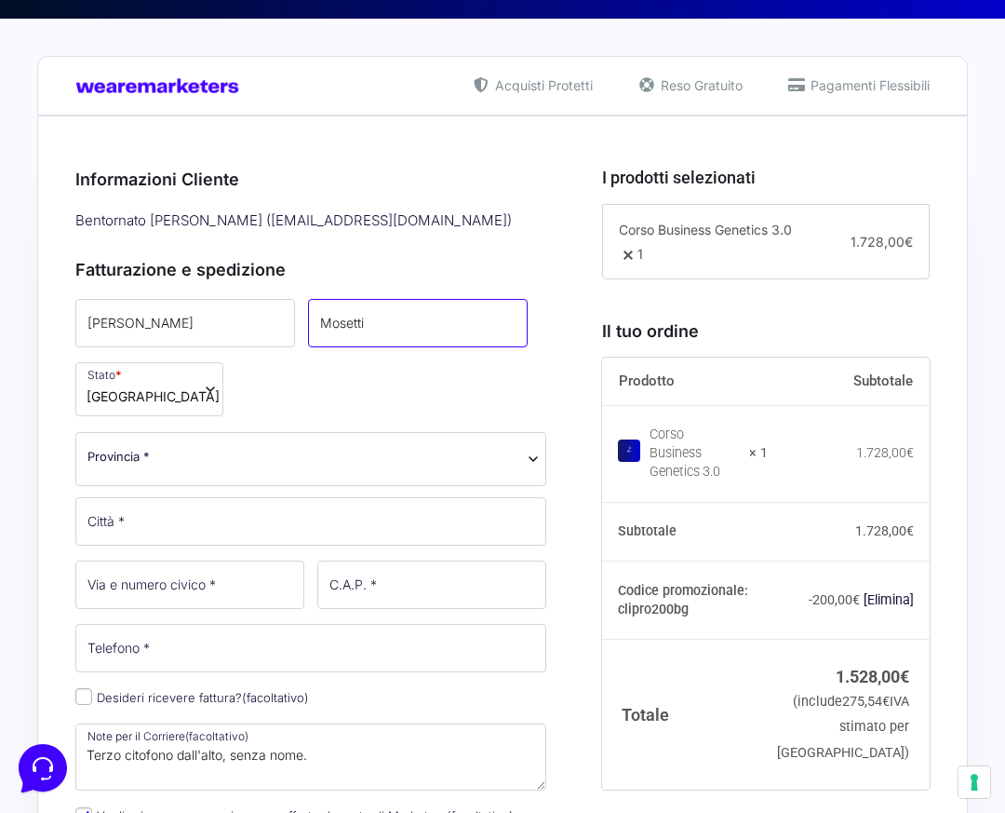
type input "Mosetti"
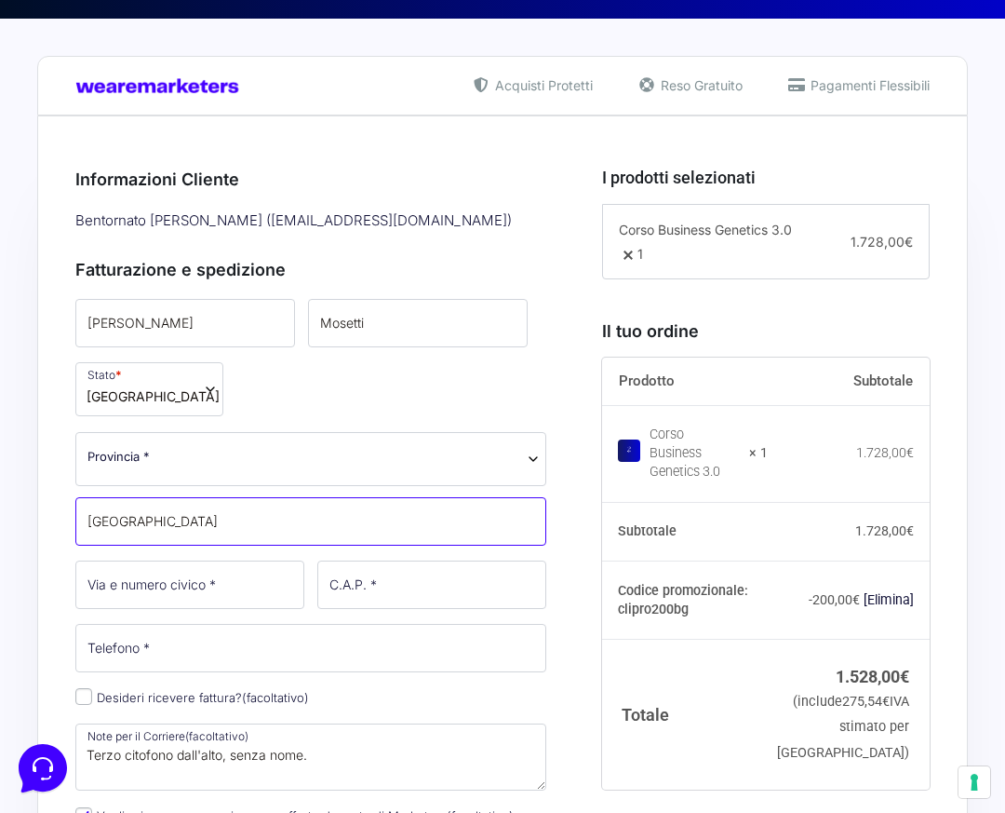
type input "[GEOGRAPHIC_DATA]"
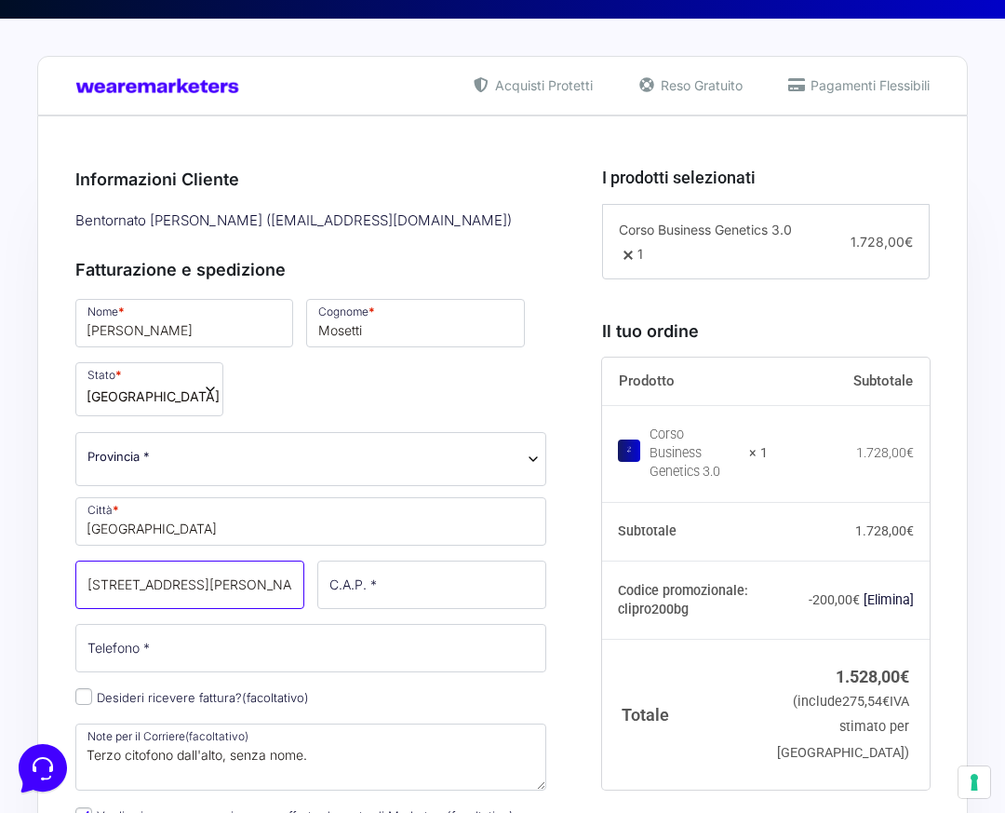
type input "Via Cammarata 8"
type input "00133"
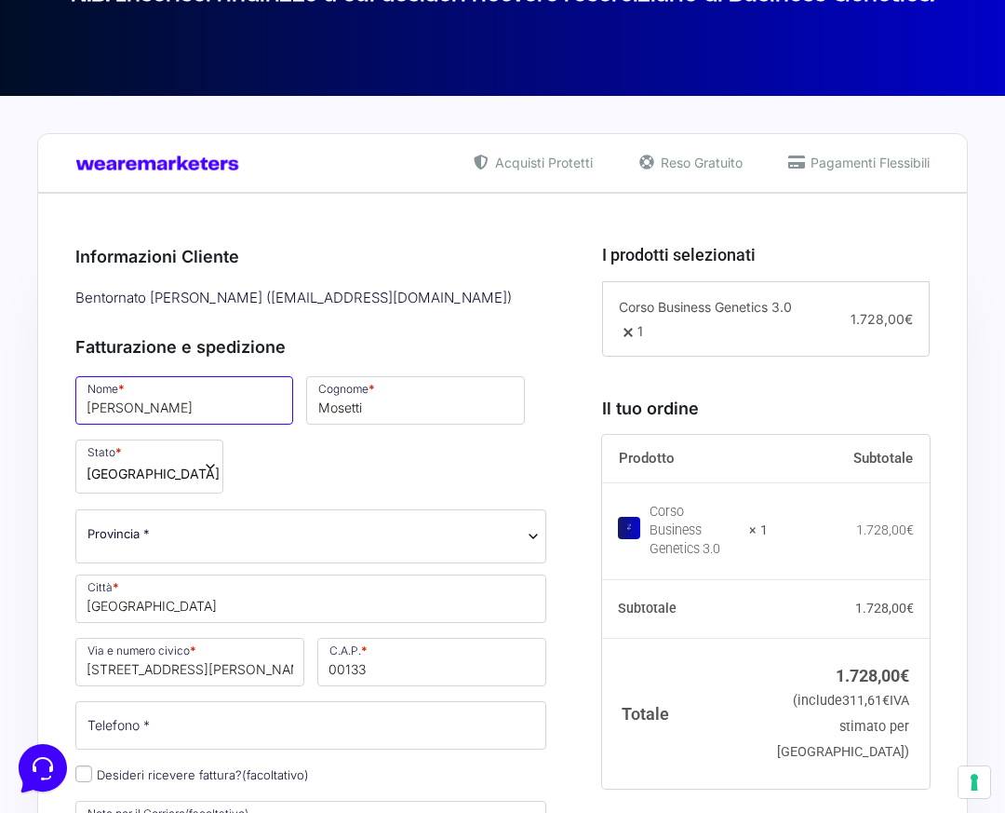
scroll to position [723, 0]
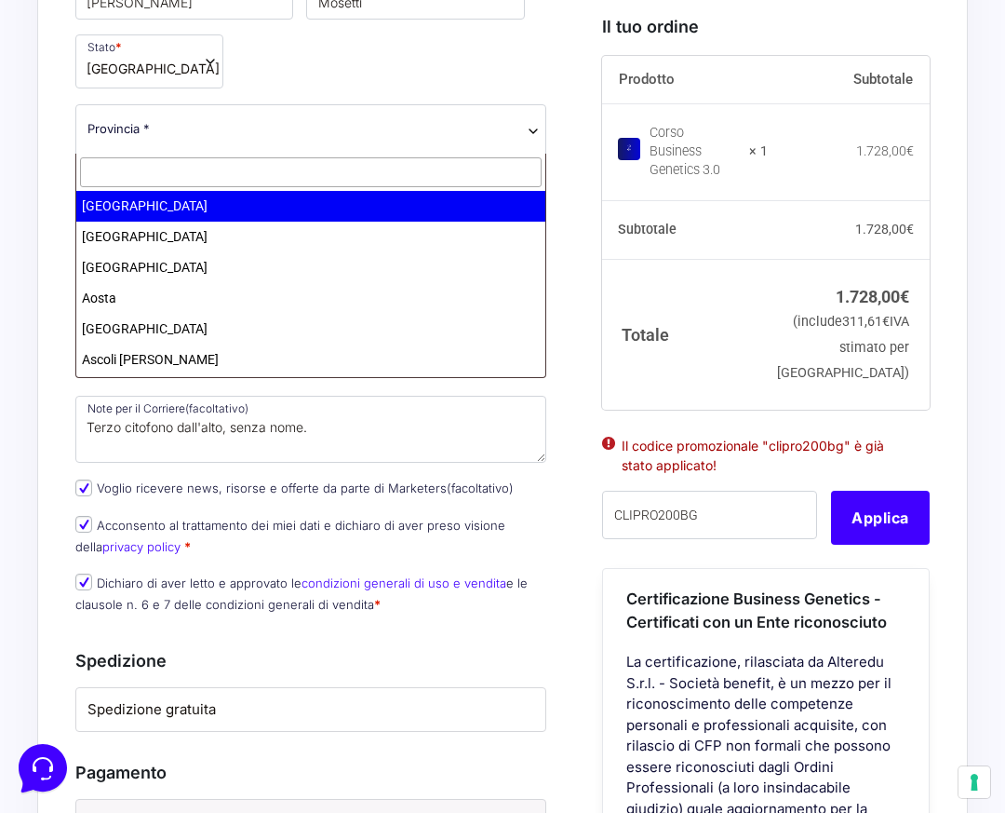
click at [184, 135] on span "Provincia *" at bounding box center [310, 129] width 447 height 20
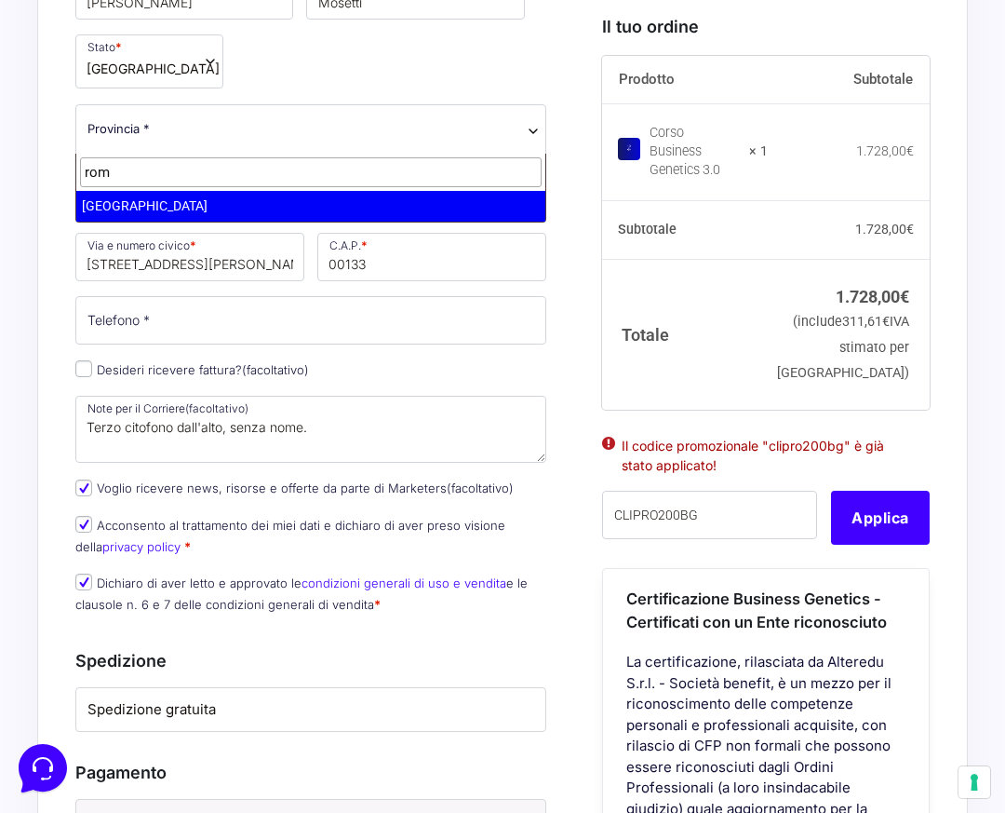
type input "rom"
select select "RM"
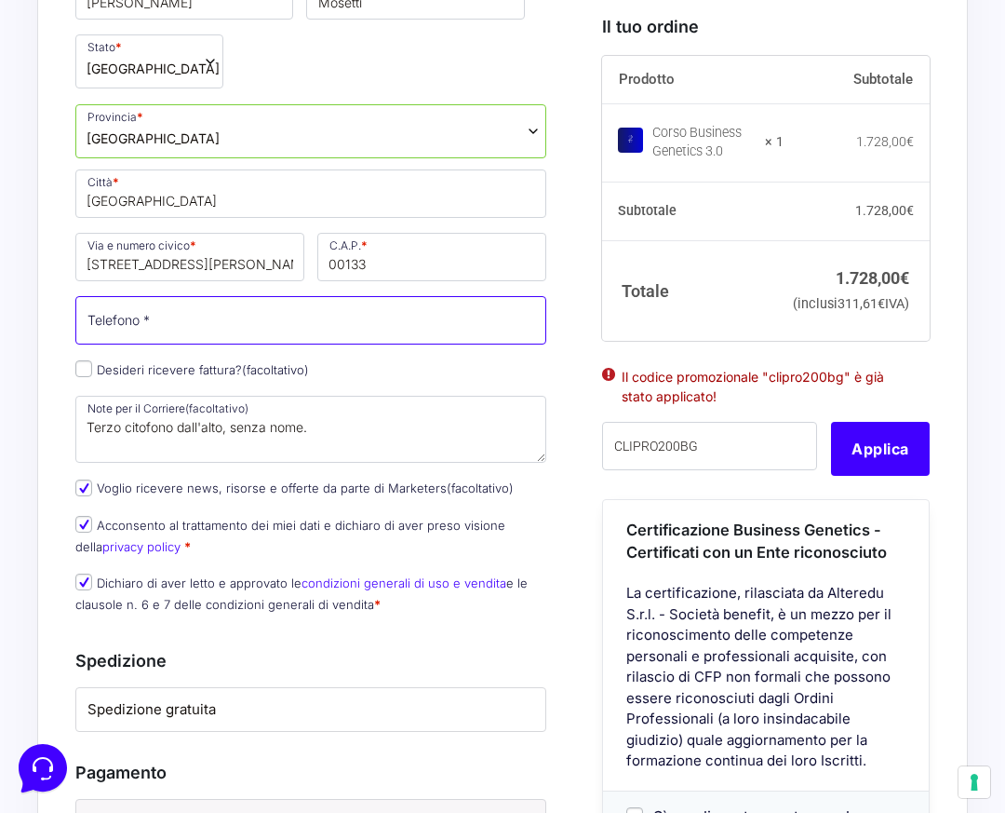
click at [526, 324] on input "Telefono *" at bounding box center [310, 320] width 471 height 48
type input "3497494871"
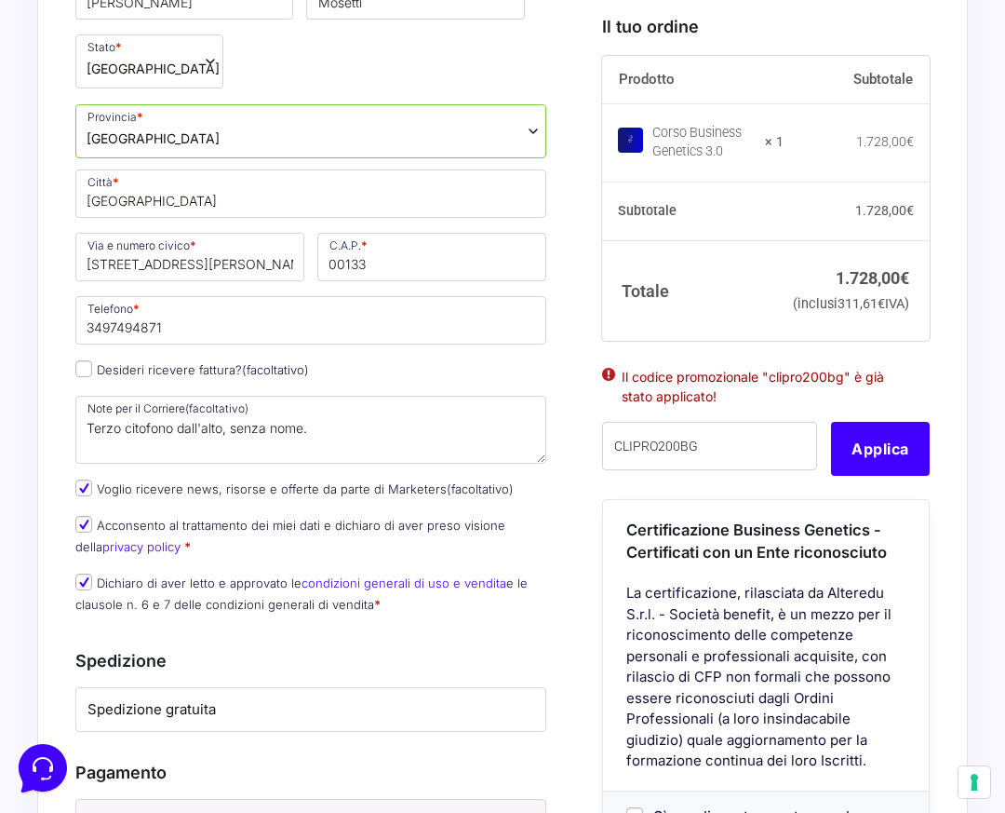
click at [83, 367] on input "Desideri ricevere fattura? (facoltativo)" at bounding box center [83, 368] width 17 height 17
checkbox input "true"
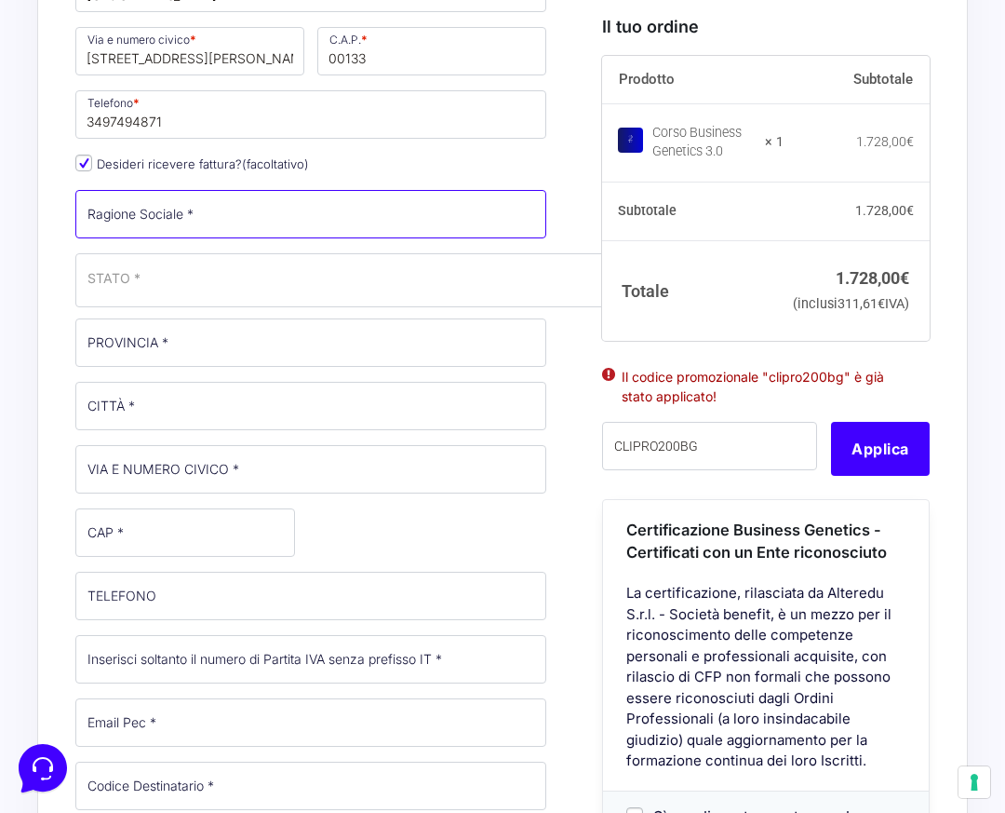
scroll to position [930, 0]
click at [527, 217] on input "Ragione Sociale *" at bounding box center [310, 213] width 471 height 48
click at [273, 211] on input "Mainstream Agency" at bounding box center [310, 213] width 471 height 48
type input "Mainstream Agency srls"
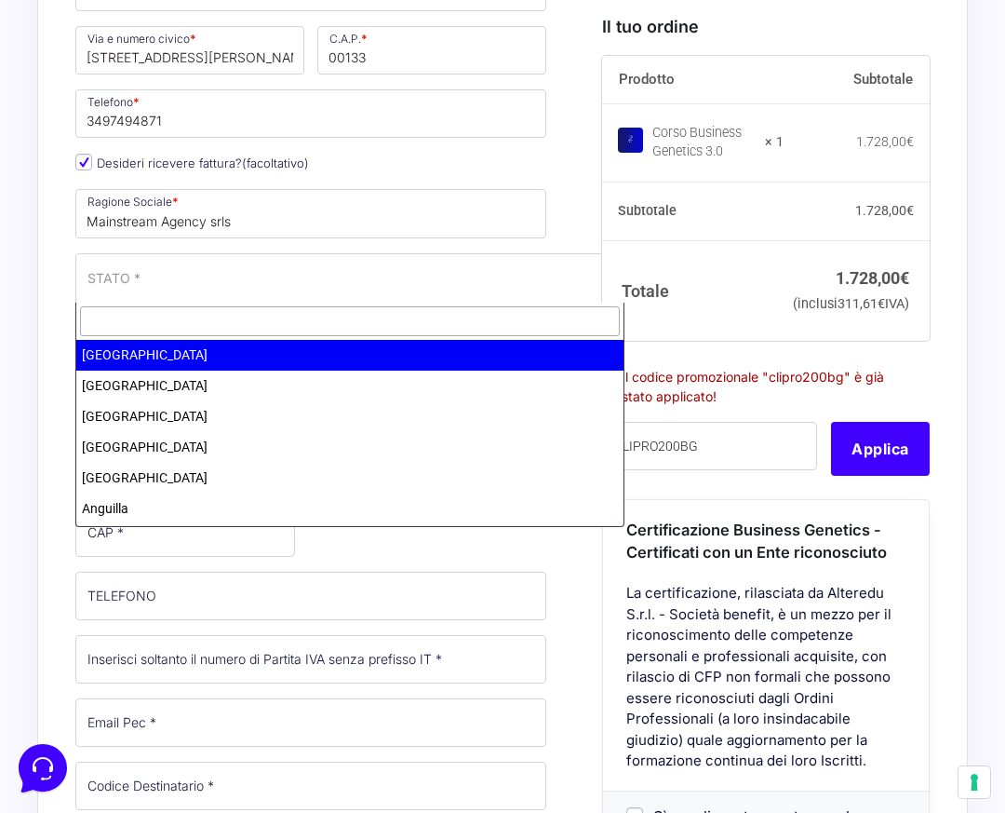
click at [254, 283] on span "STATO *" at bounding box center [349, 278] width 525 height 20
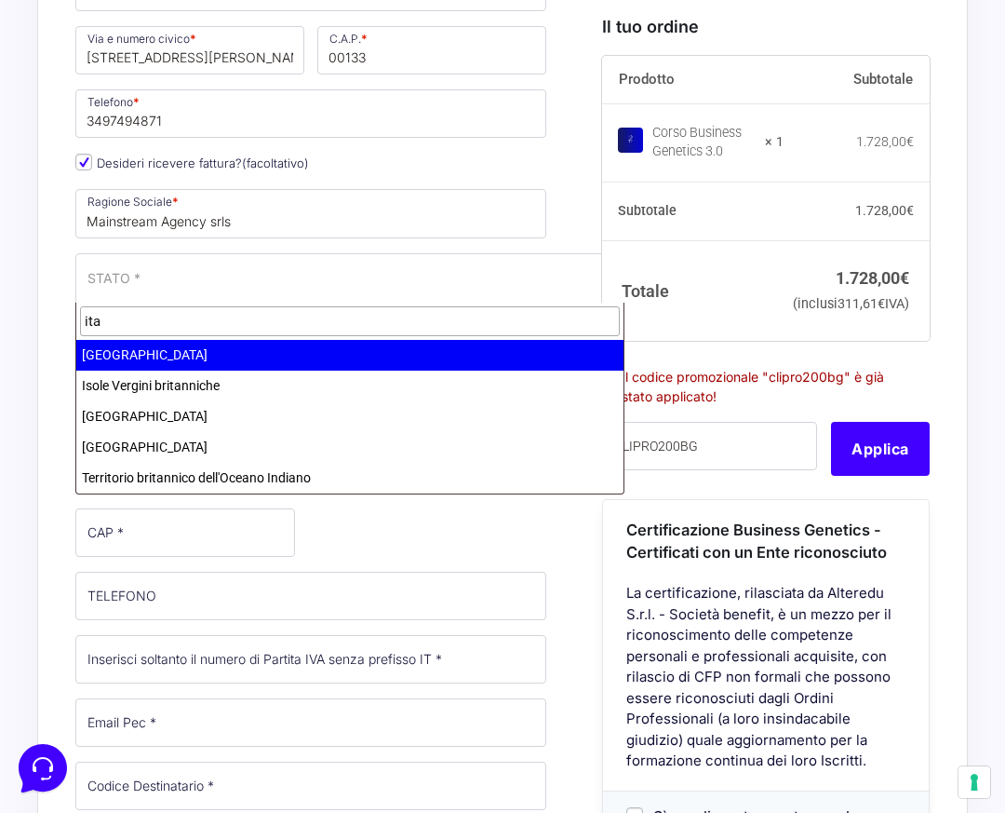
type input "ital"
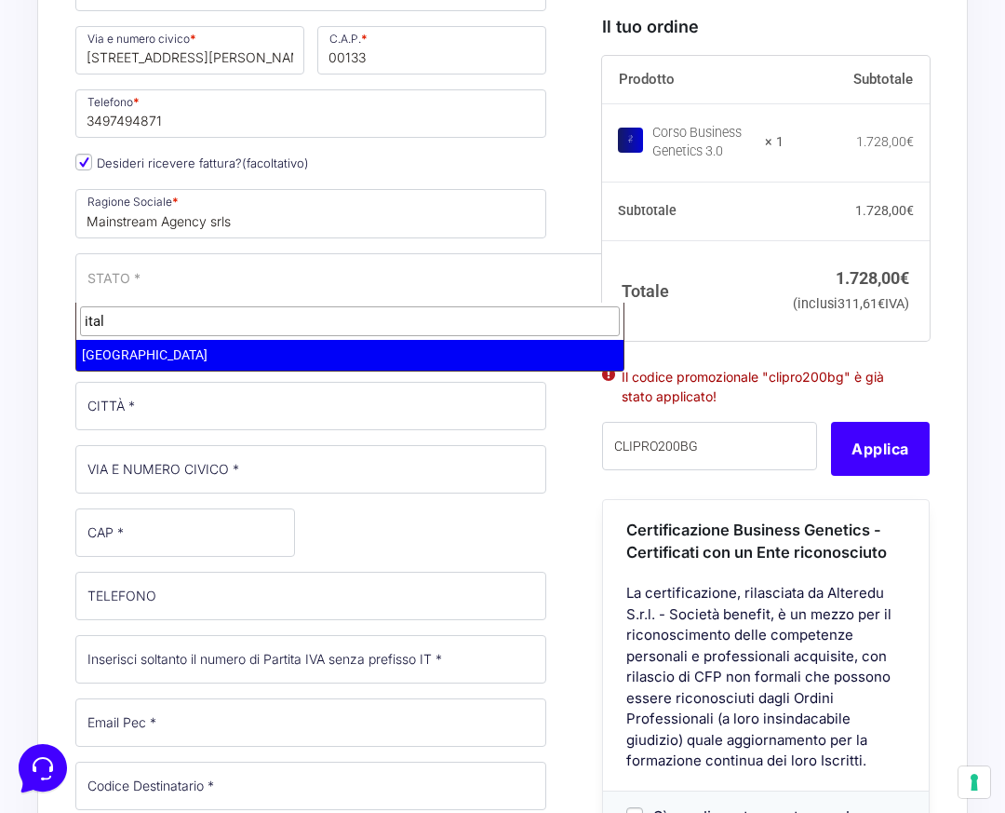
select select "IT"
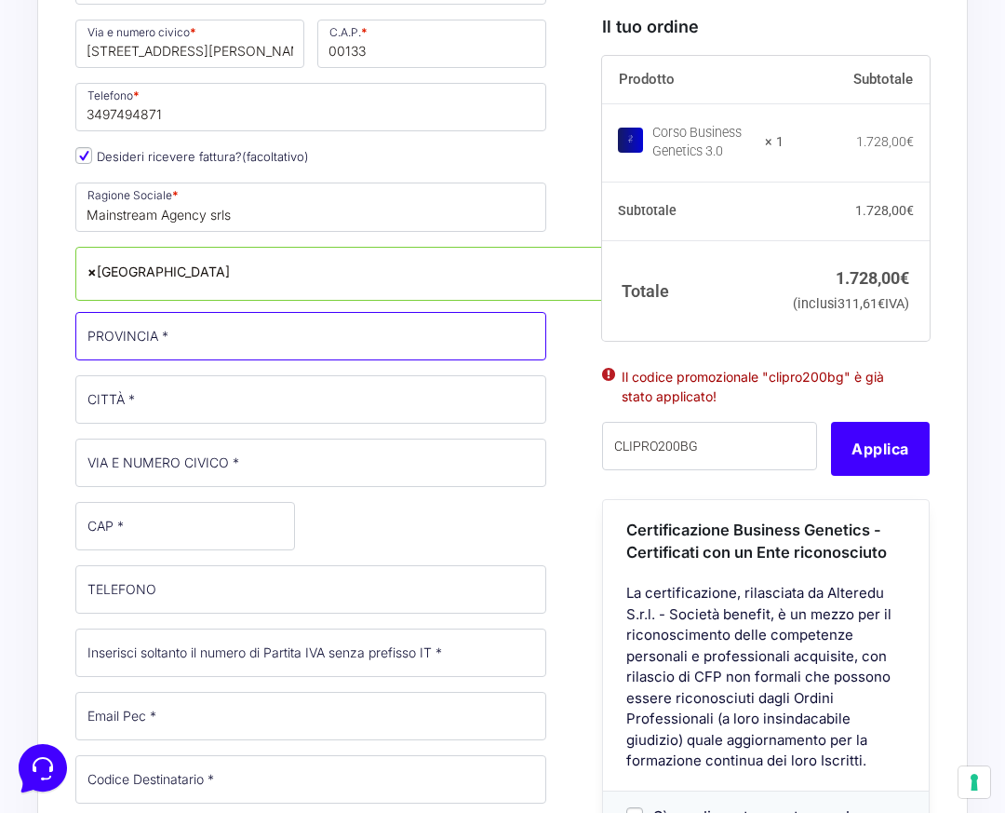
scroll to position [935, 0]
click at [524, 334] on input "PROVINCIA *" at bounding box center [310, 337] width 471 height 48
type input "Lazio"
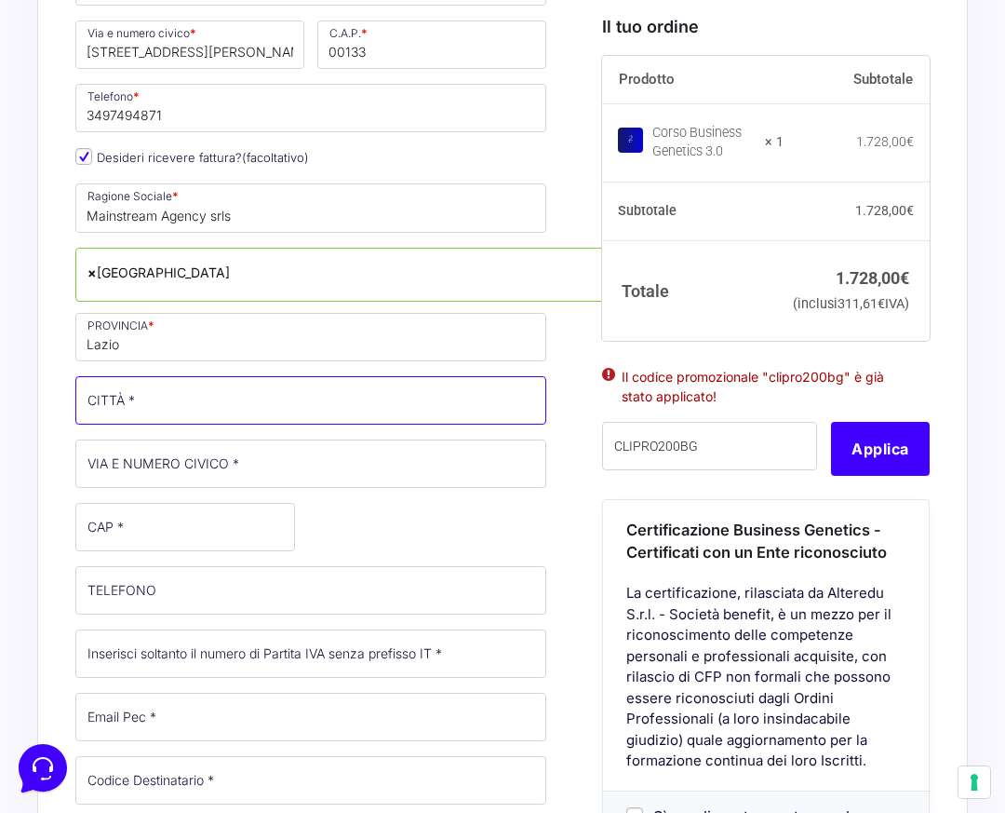
click at [527, 401] on input "CITTÀ *" at bounding box center [310, 400] width 471 height 48
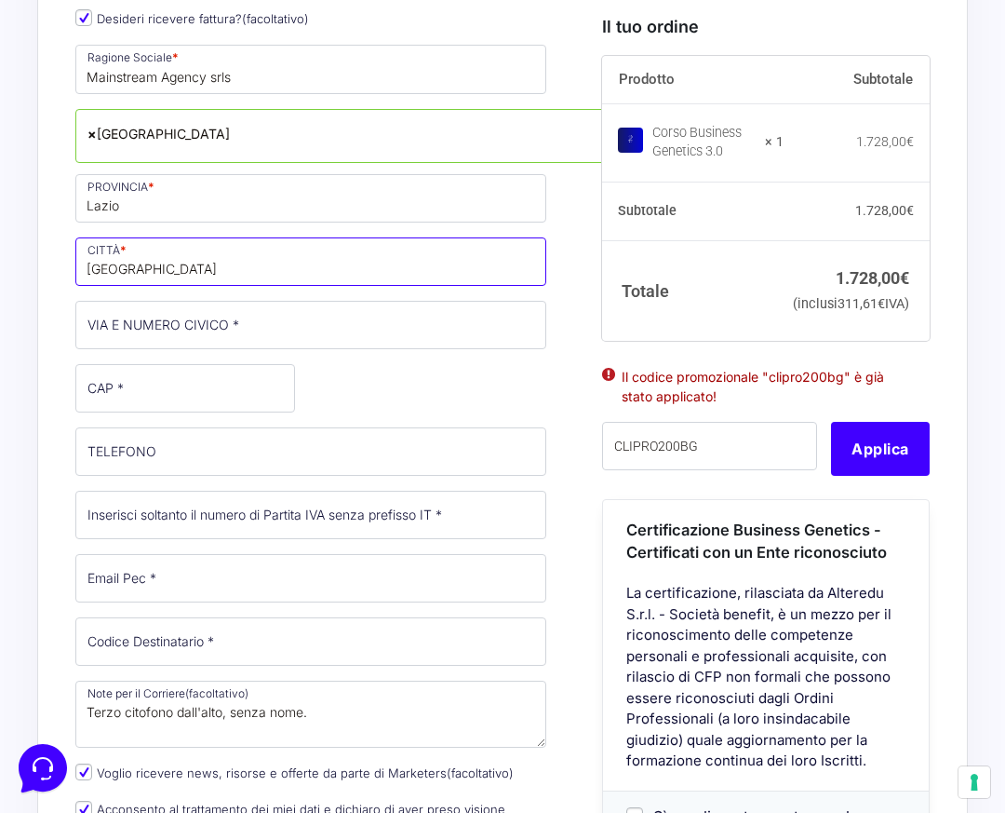
type input "[GEOGRAPHIC_DATA]"
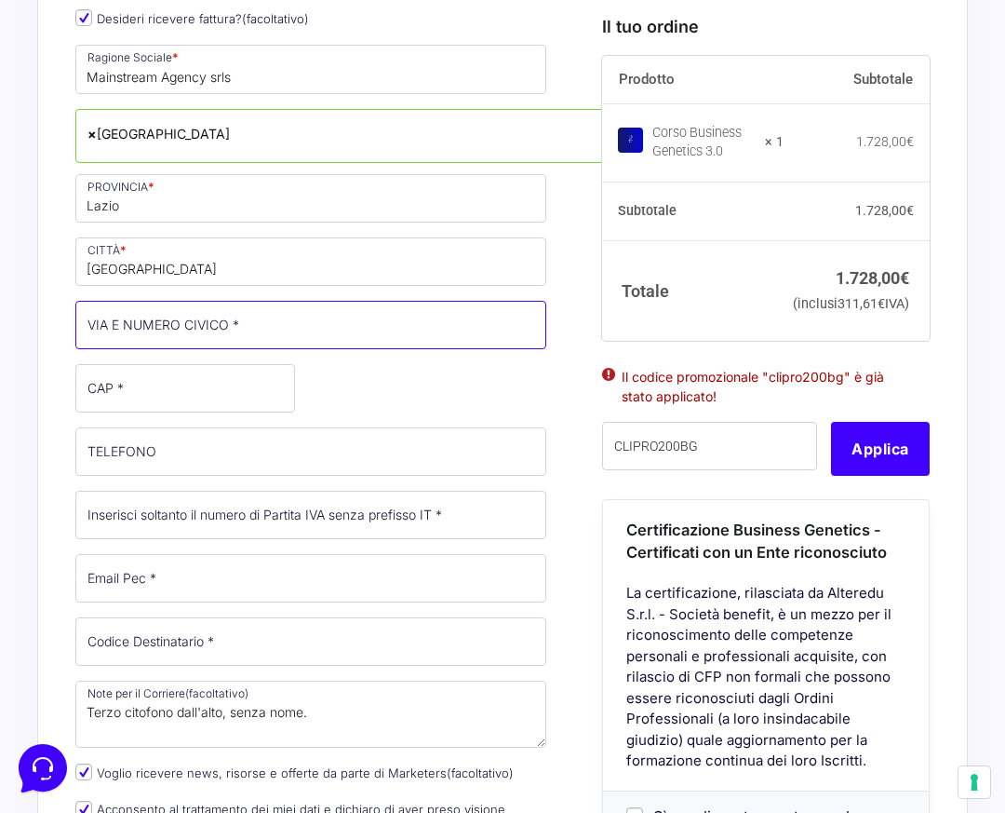
scroll to position [1072, 0]
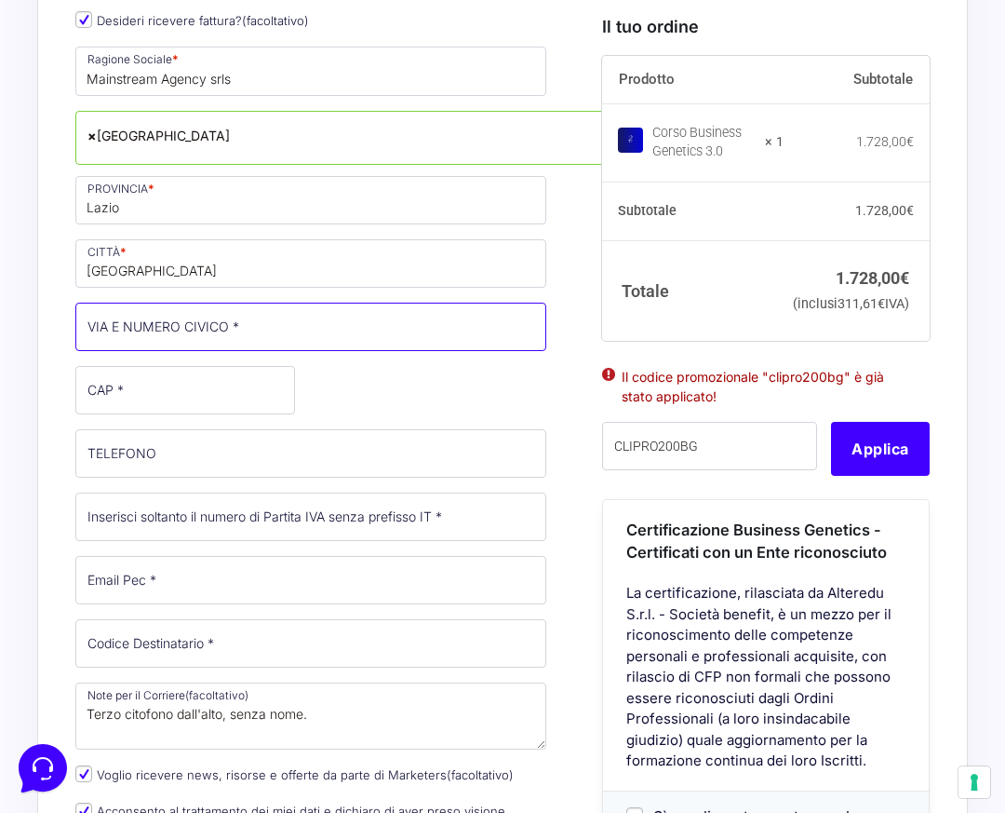
click at [534, 325] on input "VIA E NUMERO CIVICO *" at bounding box center [310, 327] width 471 height 48
click at [527, 327] on input "VIA E NUMERO CIVICO *" at bounding box center [310, 327] width 471 height 48
type input "Via Cammarata 8"
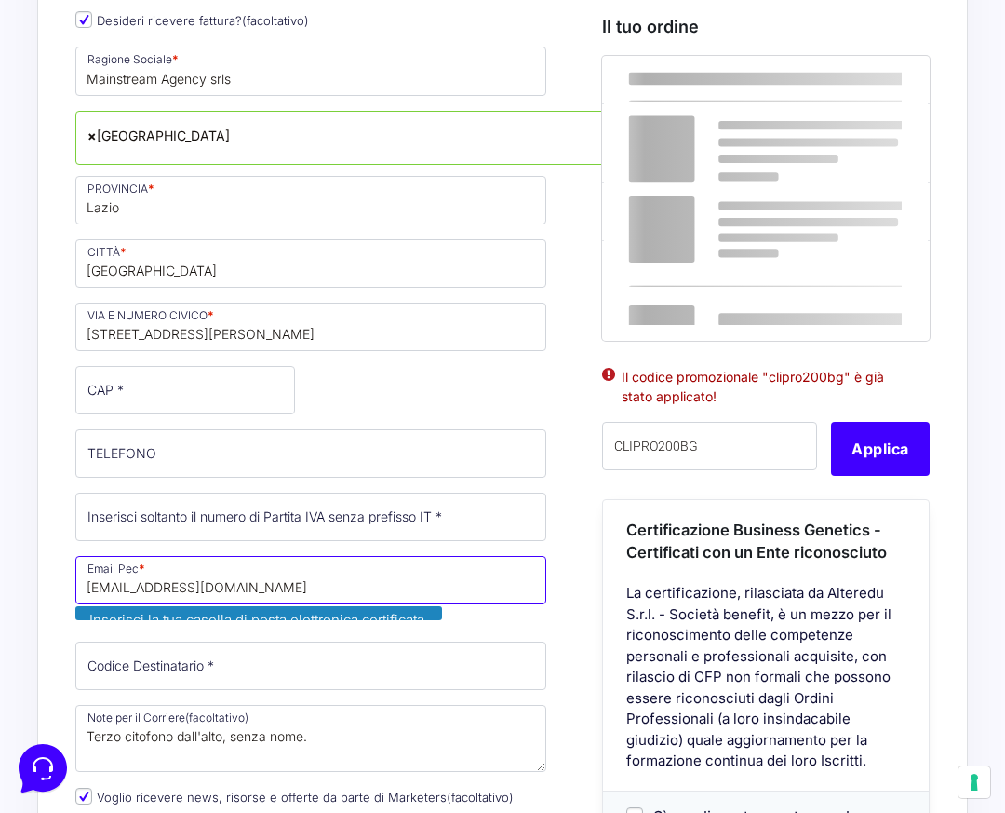
type input "[EMAIL_ADDRESS][DOMAIN_NAME]"
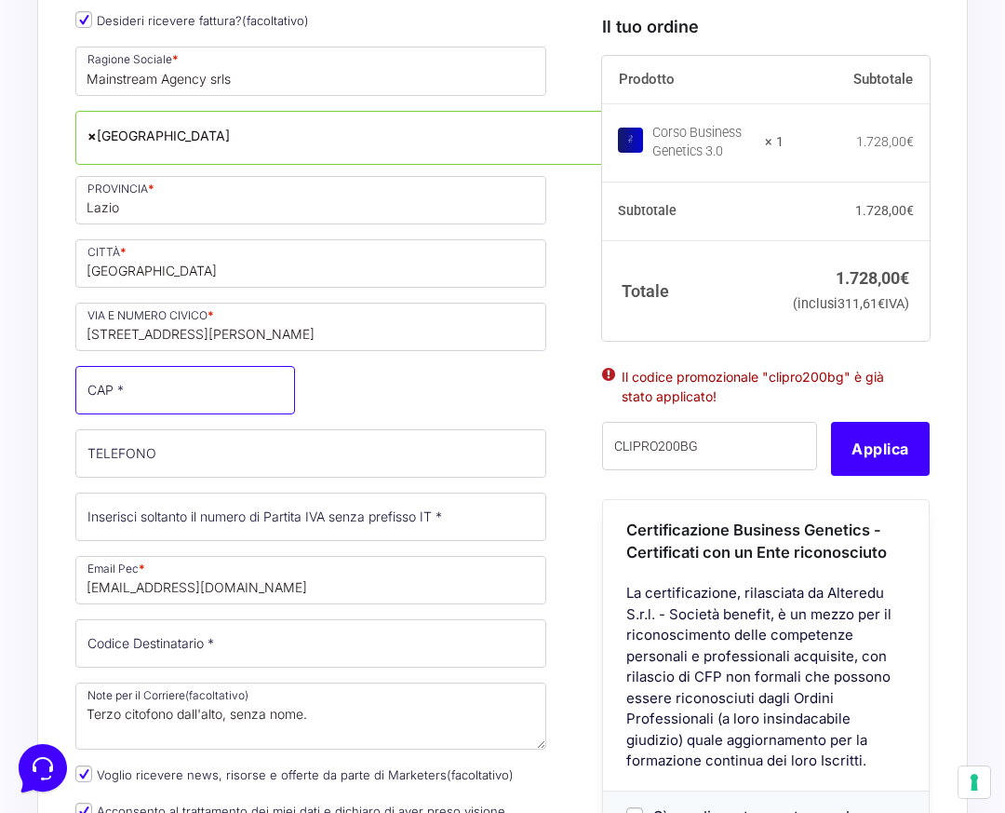
click at [157, 387] on input "CAP *" at bounding box center [185, 390] width 220 height 48
type input "00133"
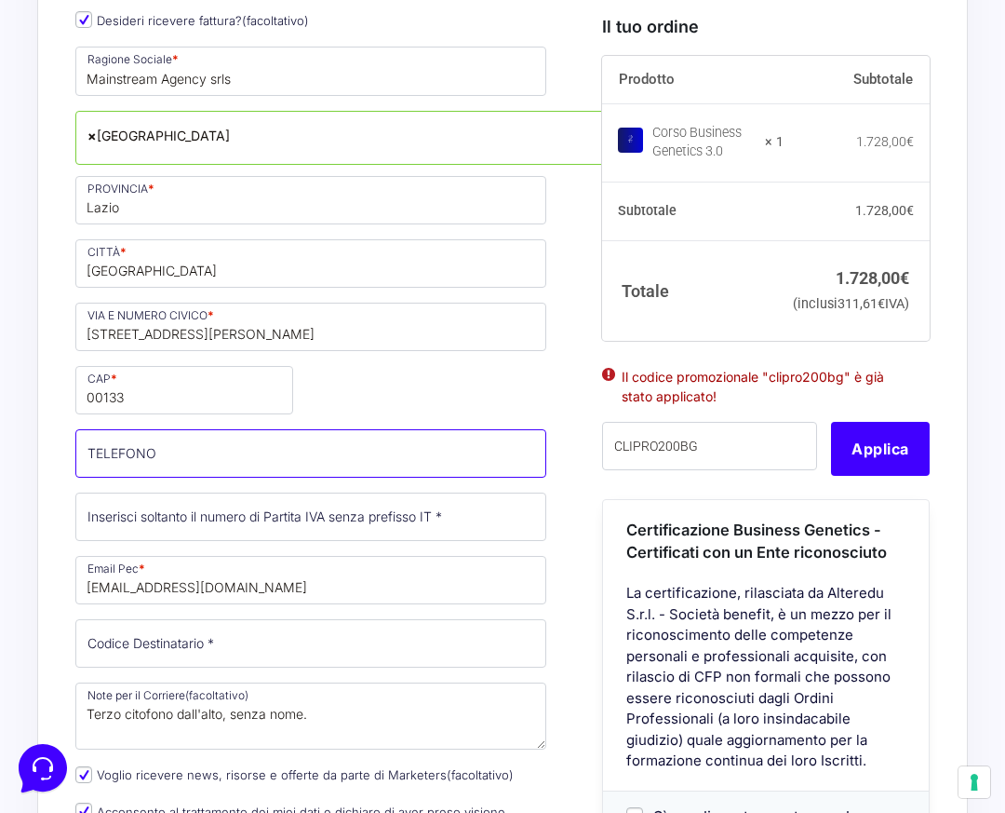
click at [522, 457] on input "TELEFONO (facoltativo)" at bounding box center [310, 453] width 471 height 48
type input "3497494871"
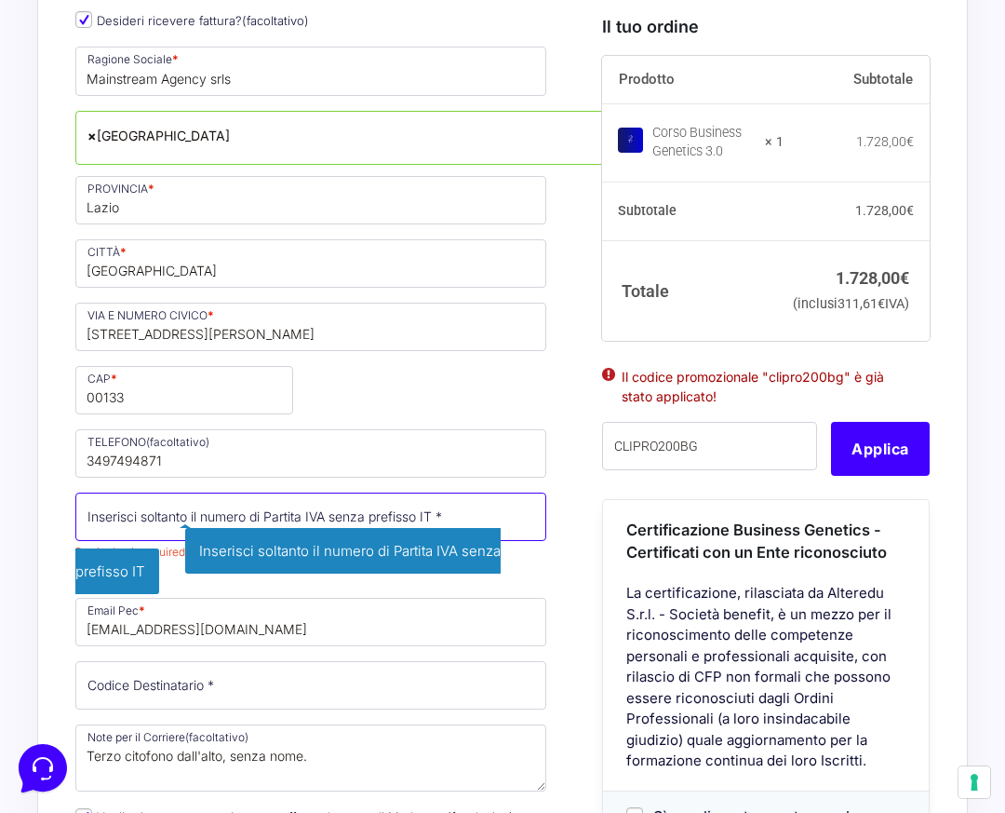
click at [198, 521] on input "Partita Iva *" at bounding box center [310, 516] width 471 height 48
paste input "17011871005"
type input "17011871005"
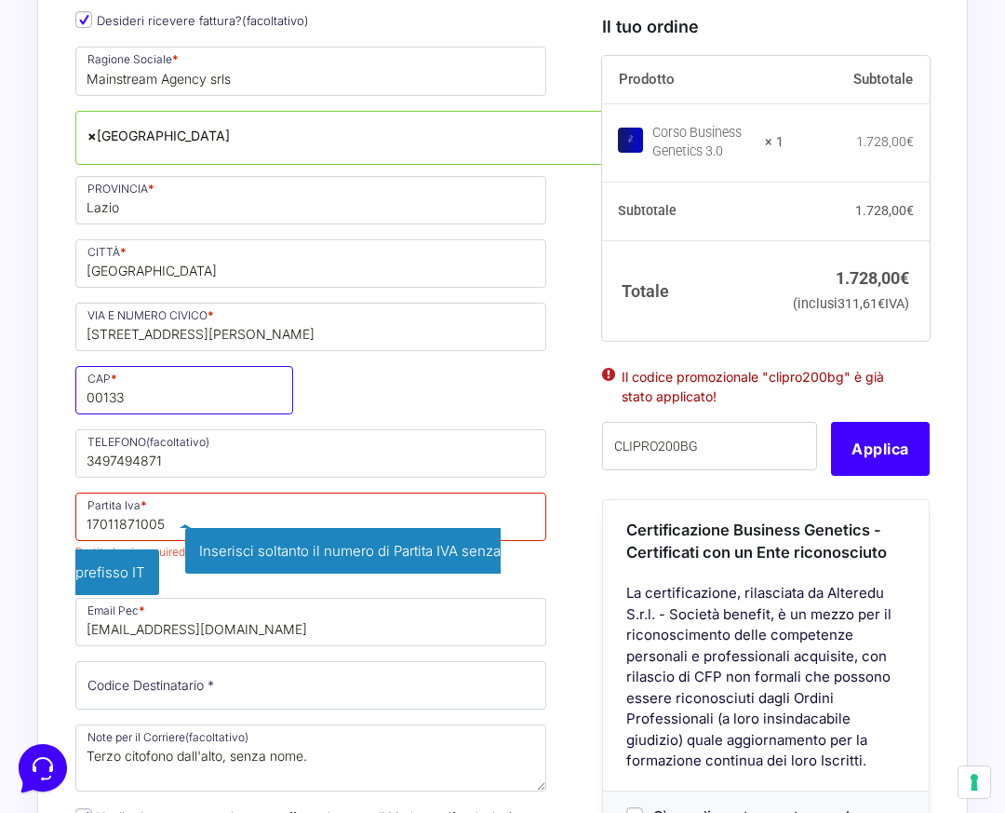
click at [282, 393] on input "00133" at bounding box center [184, 390] width 218 height 48
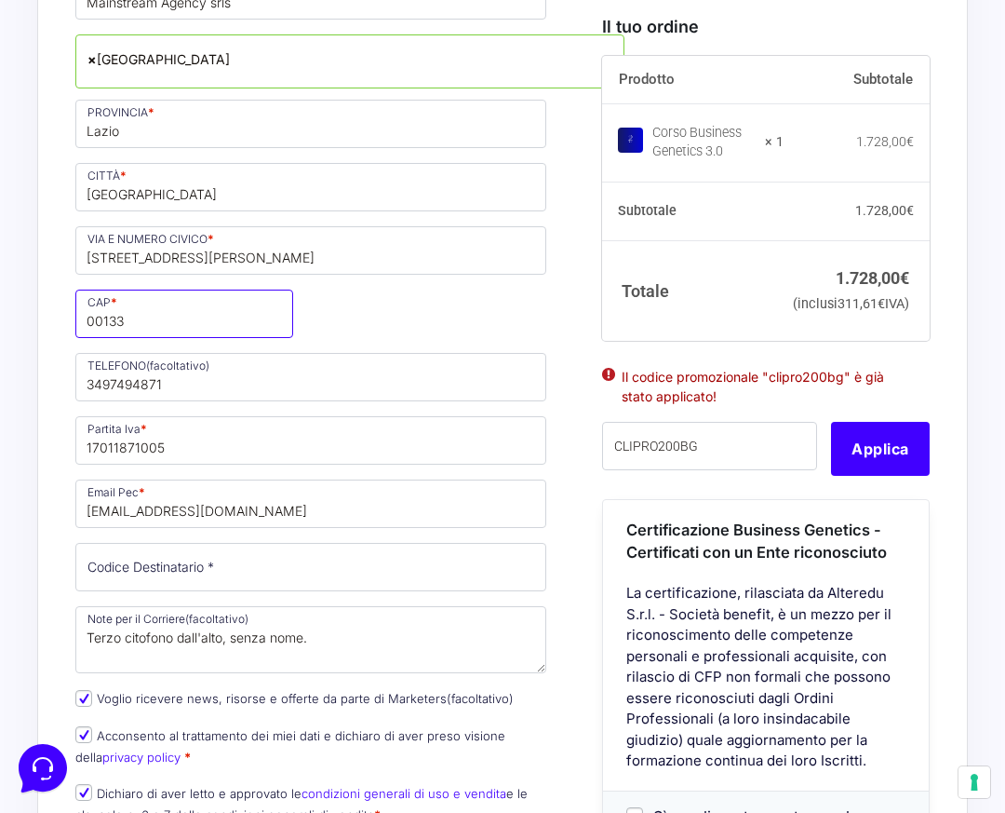
scroll to position [1284, 0]
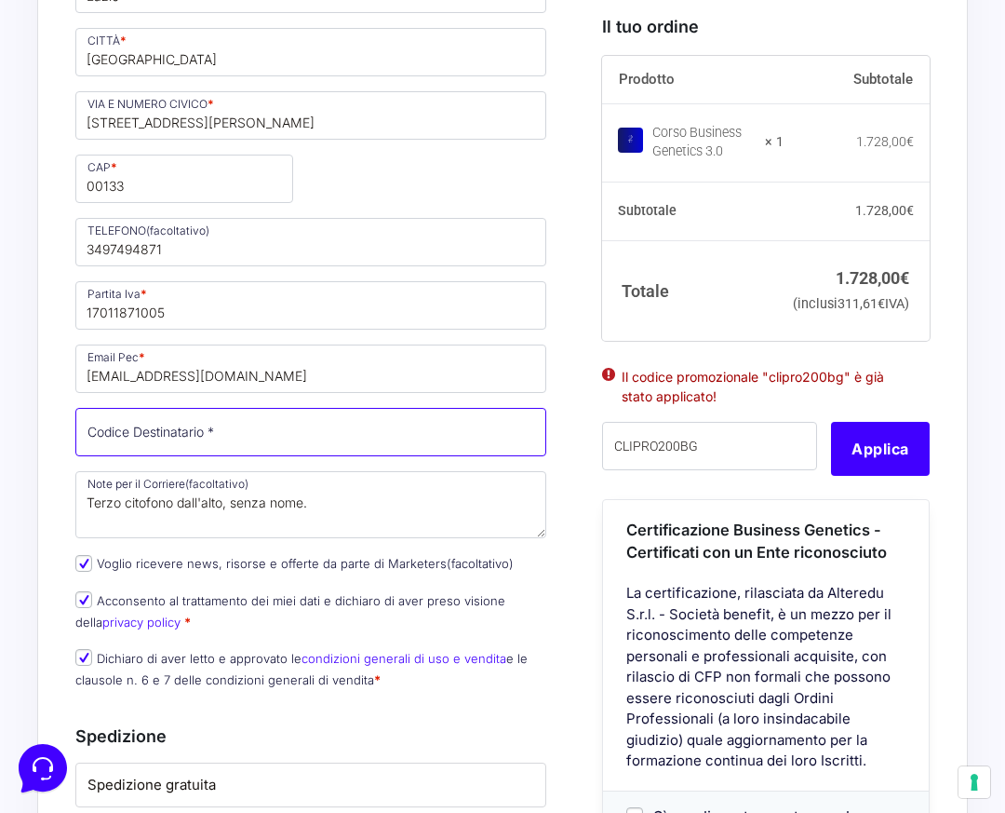
click at [201, 435] on input "Codice Destinatario *" at bounding box center [310, 432] width 471 height 48
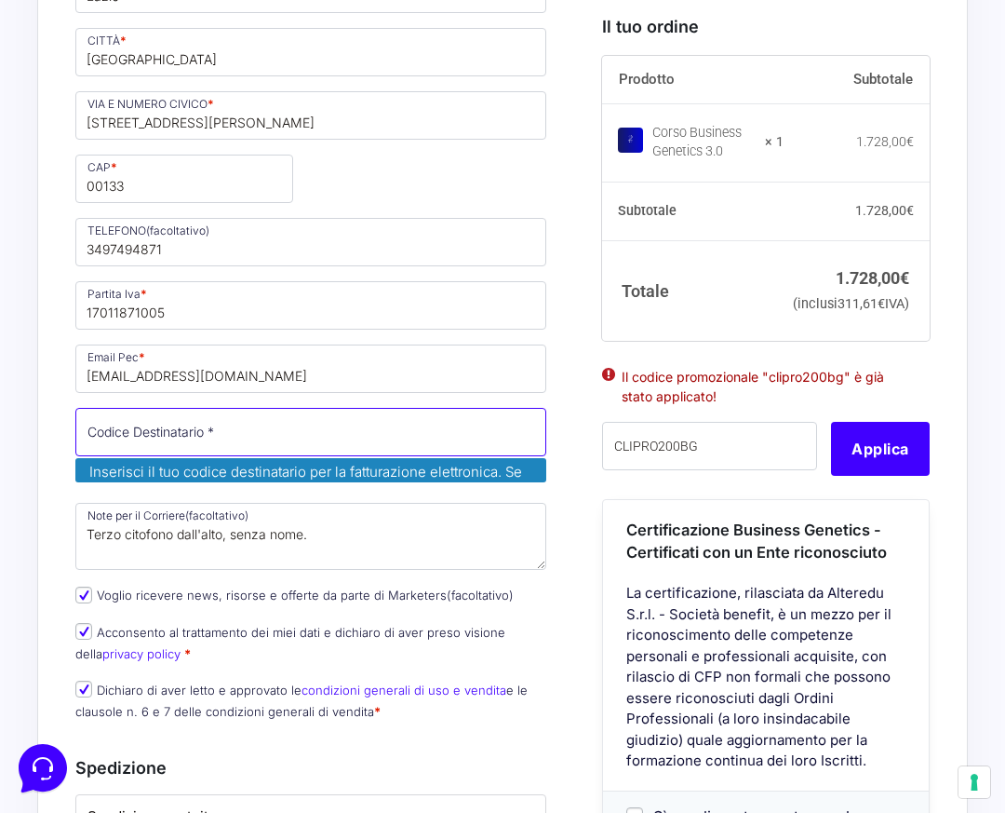
paste input "9SUB64Q"
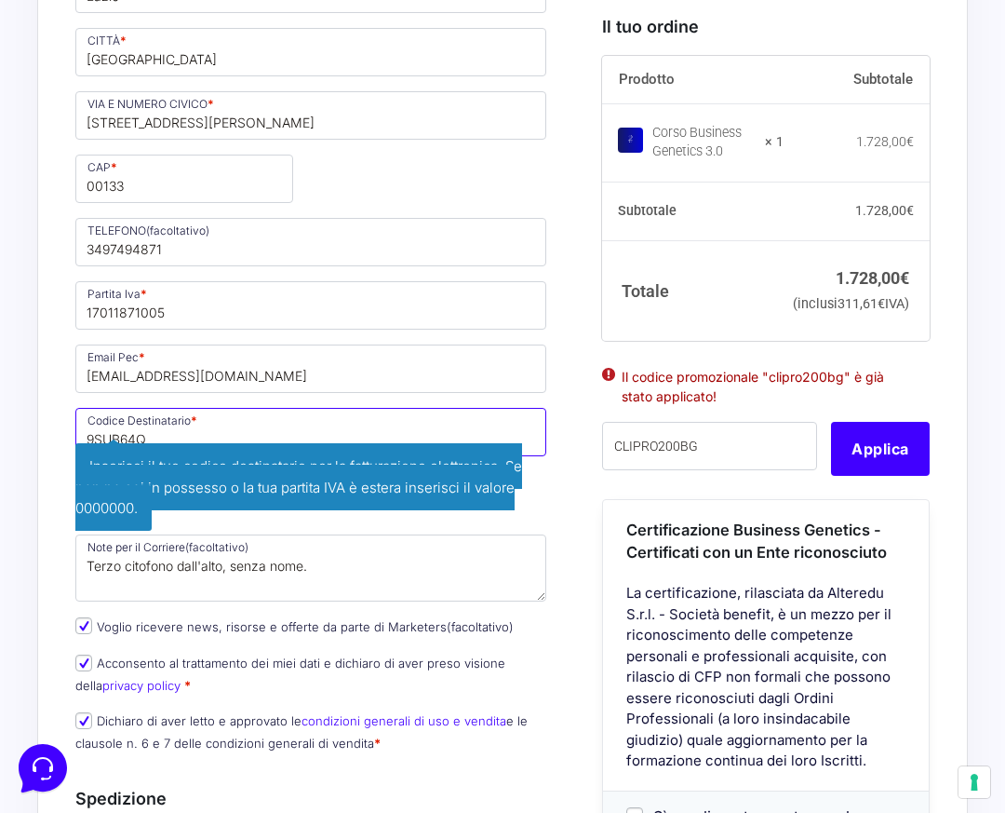
click at [264, 408] on input "9SUB64Q" at bounding box center [310, 432] width 471 height 48
type input "9SUB64Q"
click at [267, 403] on div "Nome * Ivan Cognome * Mosetti Stato * Seleziona un paese / una regione… Afghani…" at bounding box center [311, 87] width 484 height 1358
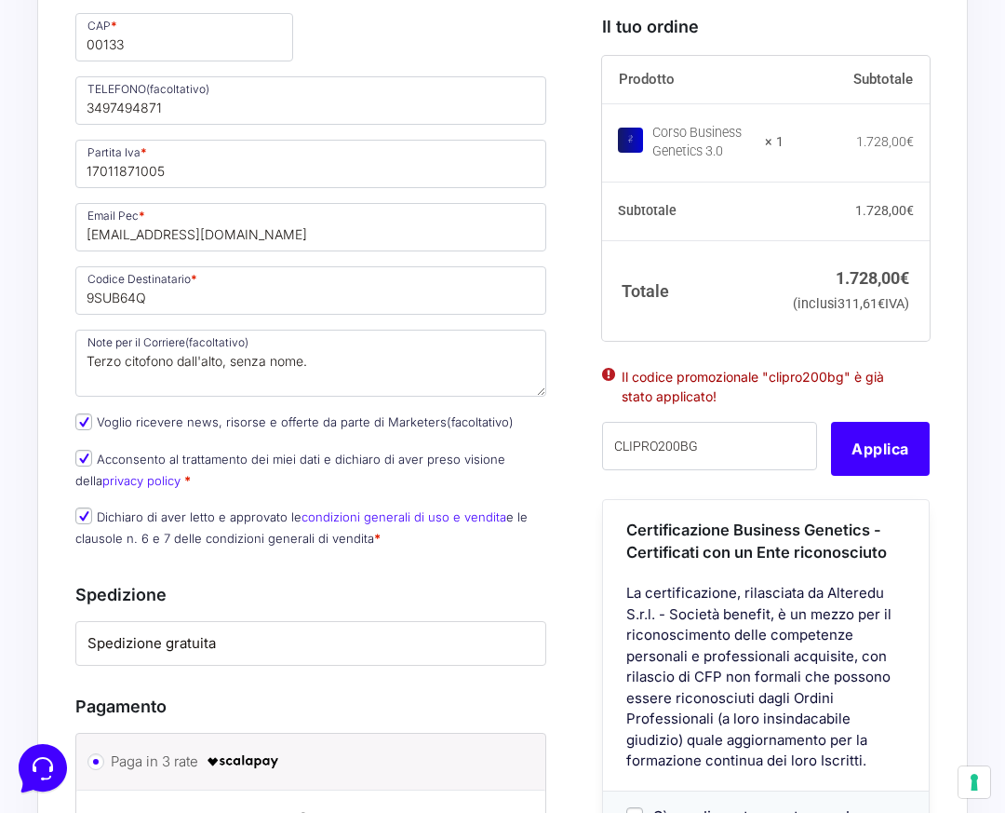
scroll to position [1425, 0]
click at [889, 471] on button "Applica" at bounding box center [880, 449] width 99 height 54
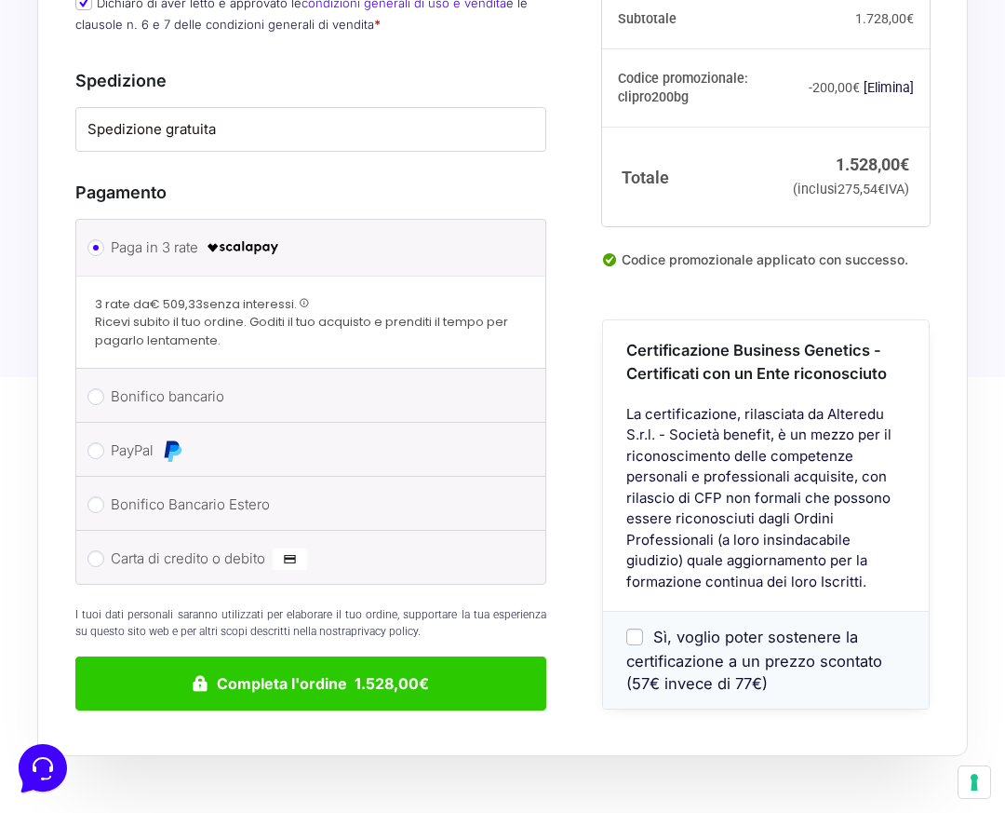
scroll to position [1981, 0]
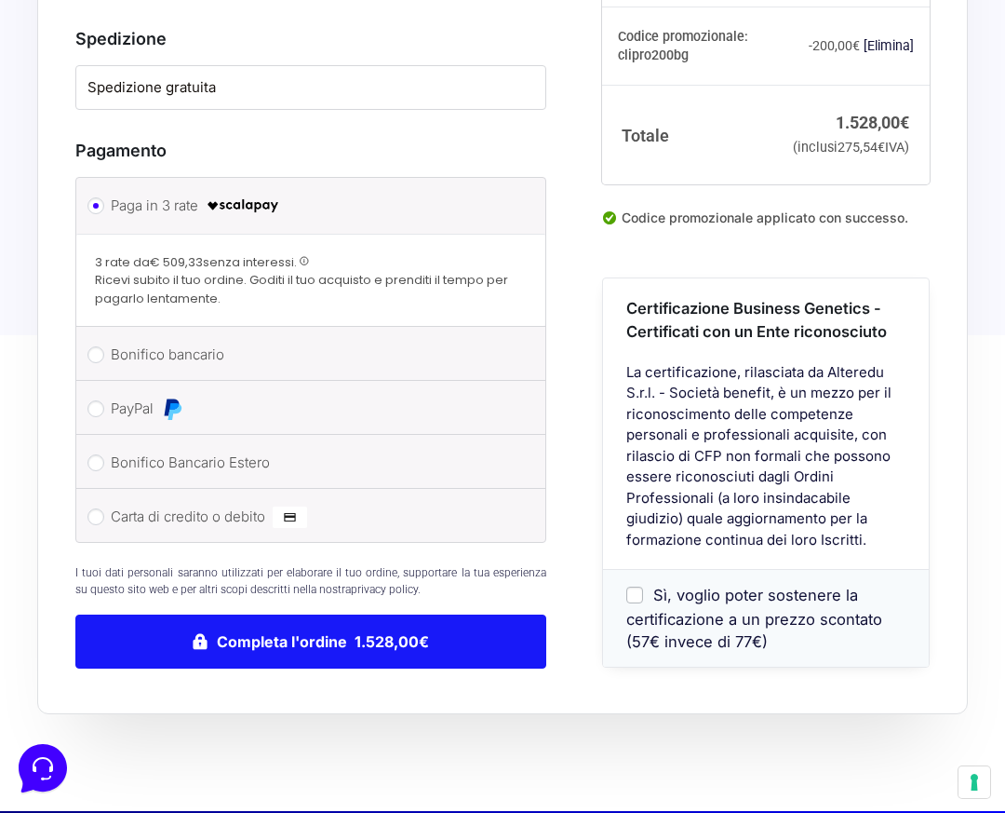
click at [244, 640] on button "Completa l'ordine 1.528,00€" at bounding box center [310, 641] width 471 height 54
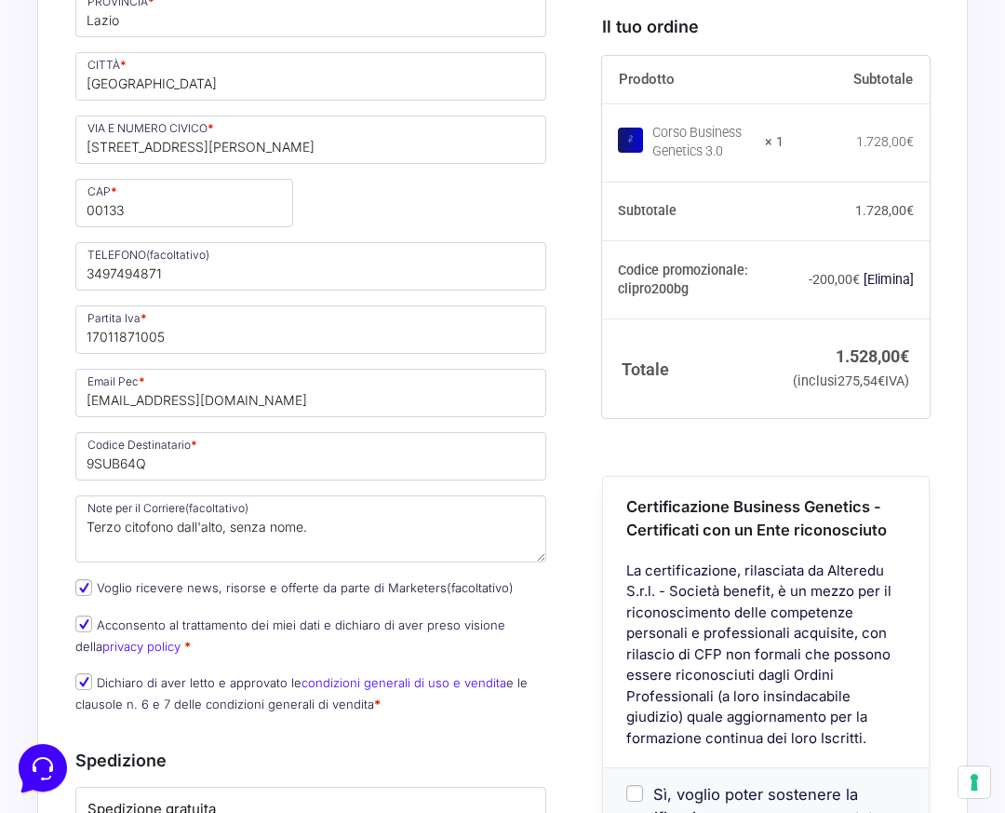
scroll to position [1468, 0]
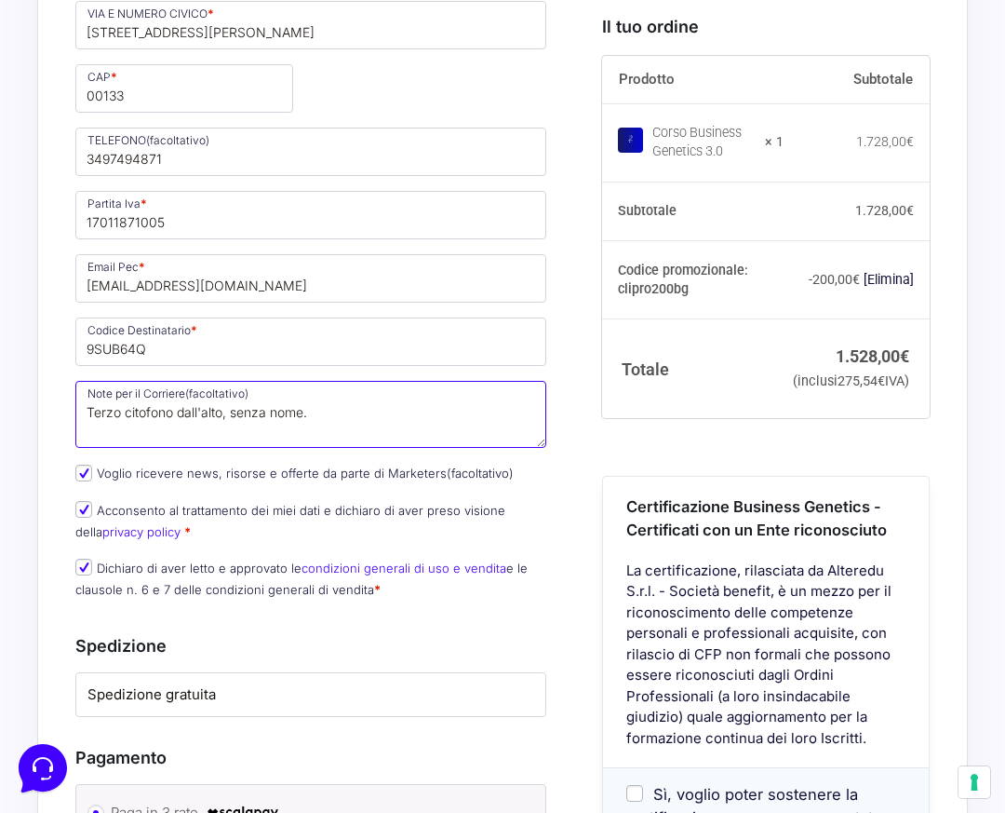
click at [215, 442] on textarea "Terzo citofono dall'alto, senza nome." at bounding box center [310, 414] width 471 height 67
click at [264, 409] on textarea "Terzo citofono dall'alto, senza nome." at bounding box center [310, 414] width 471 height 67
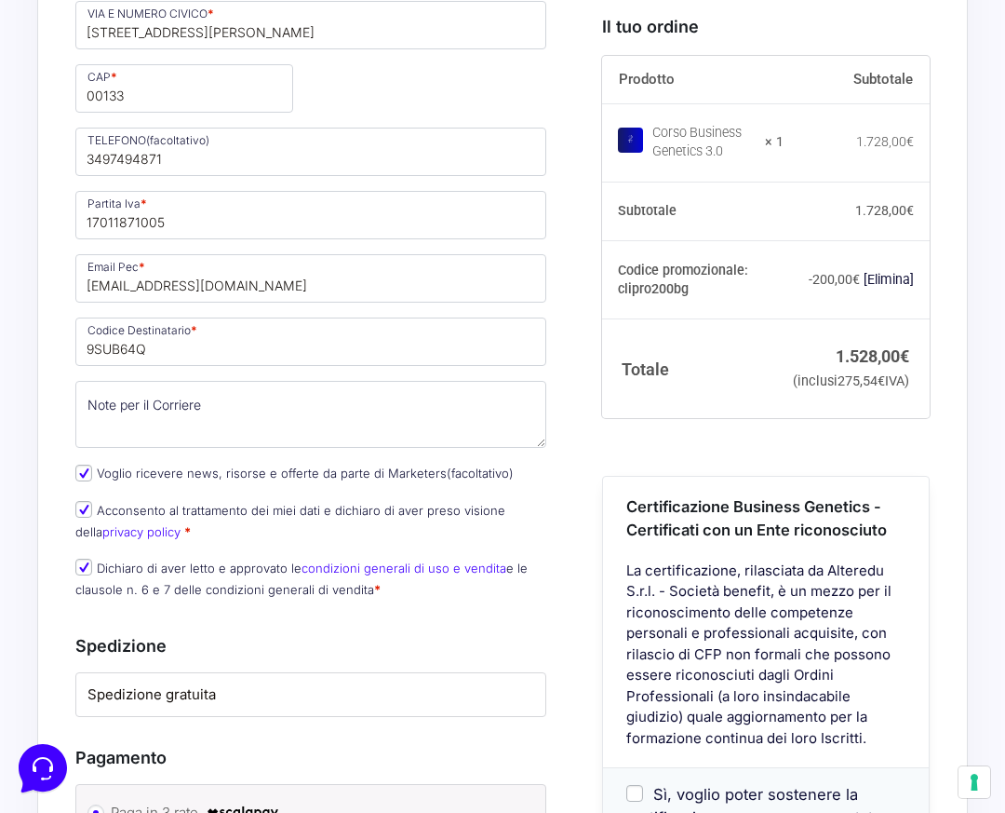
click at [49, 397] on div "Riepilogo Ordine 1.528,00 € Prodotto Subtotale Corso Business Genetics 3.0 × 1 …" at bounding box center [502, 182] width 931 height 2278
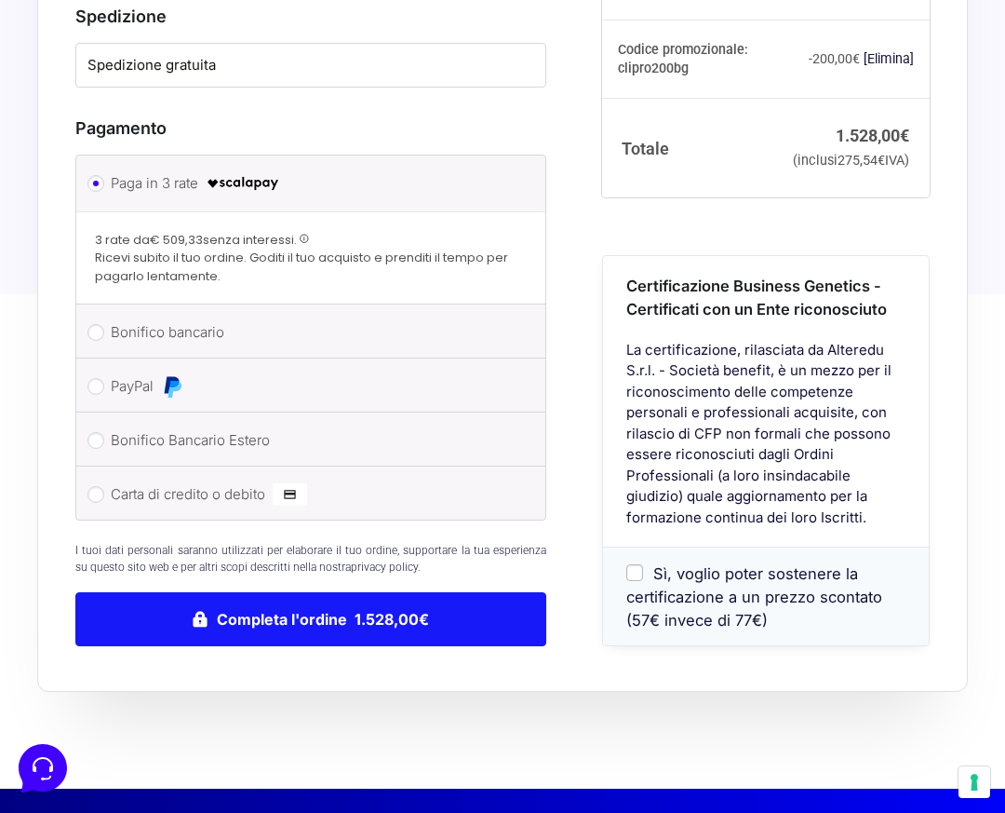
scroll to position [2099, 0]
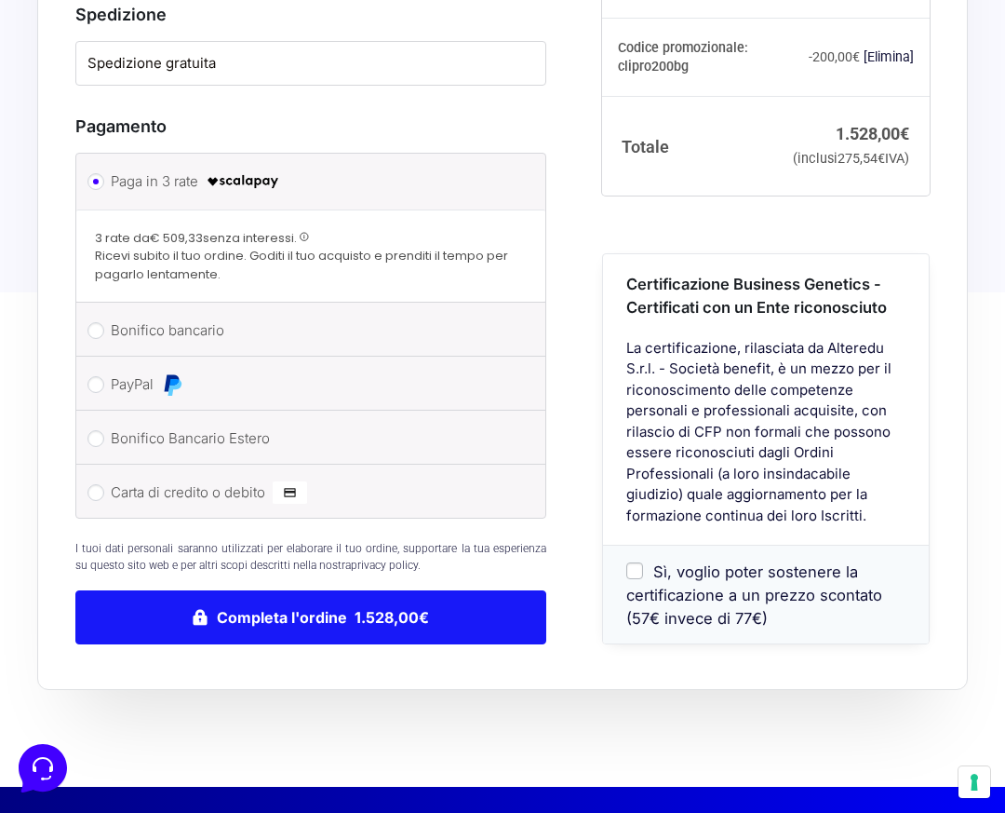
click at [297, 612] on button "Completa l'ordine 1.528,00€" at bounding box center [310, 617] width 471 height 54
